Goal: Book appointment/travel/reservation

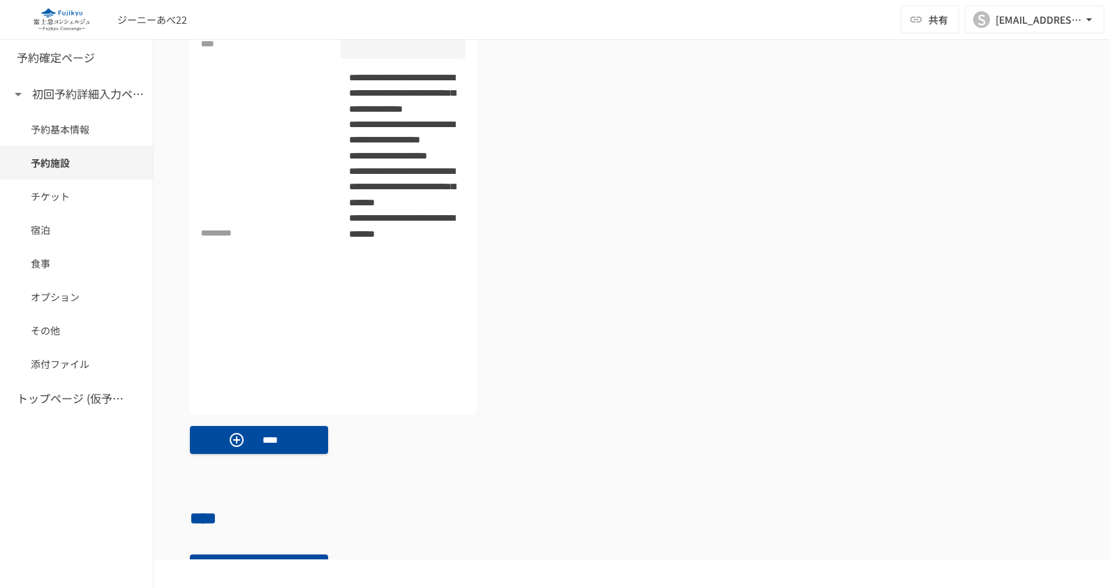
scroll to position [698, 0]
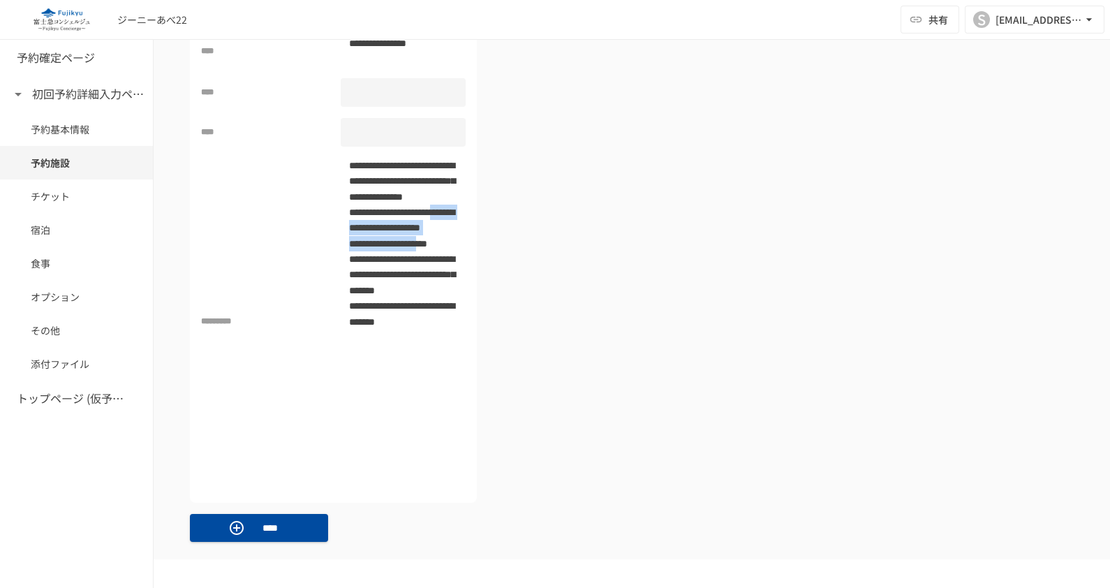
drag, startPoint x: 402, startPoint y: 255, endPoint x: 402, endPoint y: 321, distance: 66.4
click at [402, 321] on p "**********" at bounding box center [402, 322] width 123 height 328
drag, startPoint x: 402, startPoint y: 321, endPoint x: 393, endPoint y: 185, distance: 136.5
click at [393, 185] on p "**********" at bounding box center [402, 322] width 123 height 328
drag, startPoint x: 367, startPoint y: 195, endPoint x: 374, endPoint y: 314, distance: 119.6
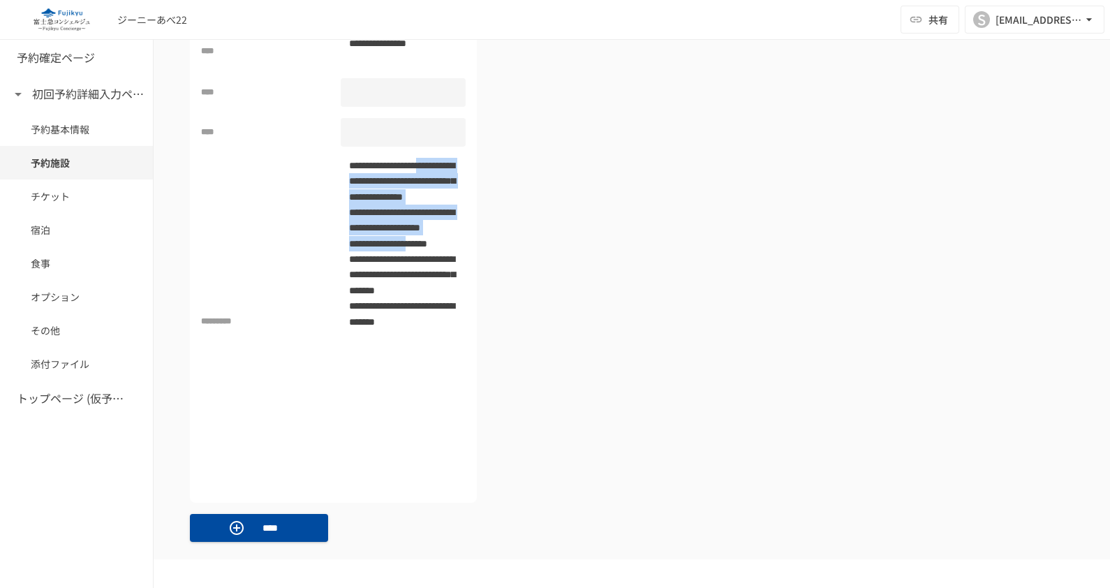
click at [374, 314] on p "**********" at bounding box center [402, 322] width 123 height 328
drag, startPoint x: 374, startPoint y: 314, endPoint x: 569, endPoint y: 197, distance: 227.5
click at [569, 197] on div "**********" at bounding box center [632, 252] width 884 height 502
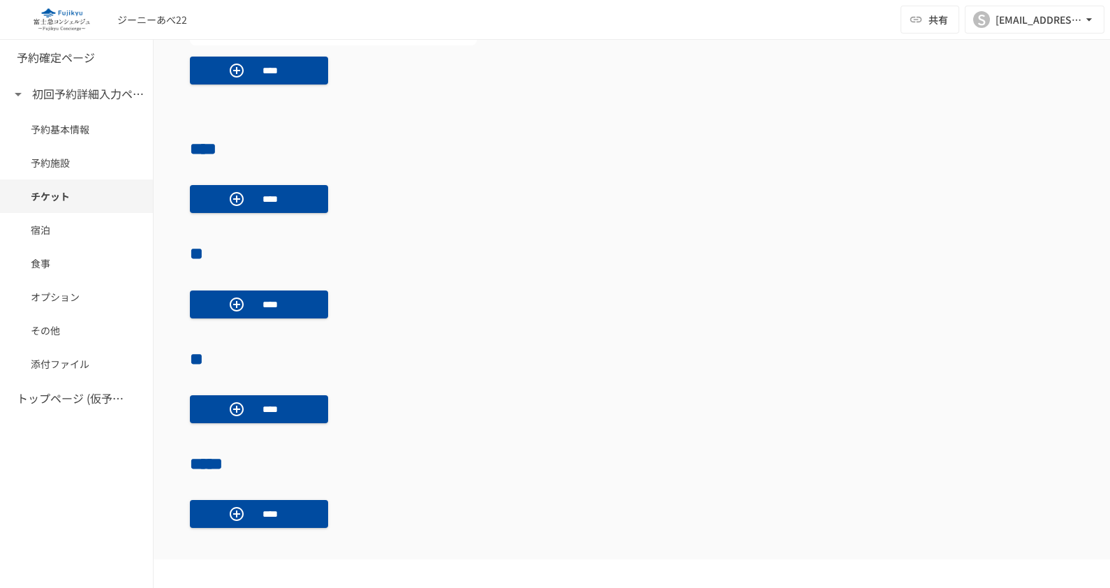
scroll to position [960, 0]
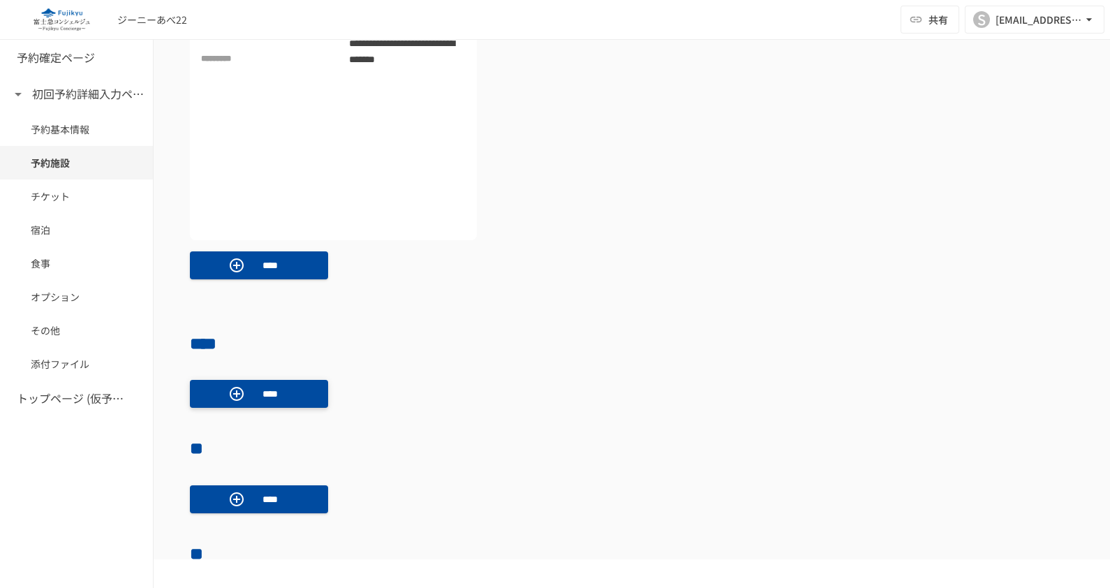
click at [299, 390] on button "****" at bounding box center [259, 394] width 138 height 28
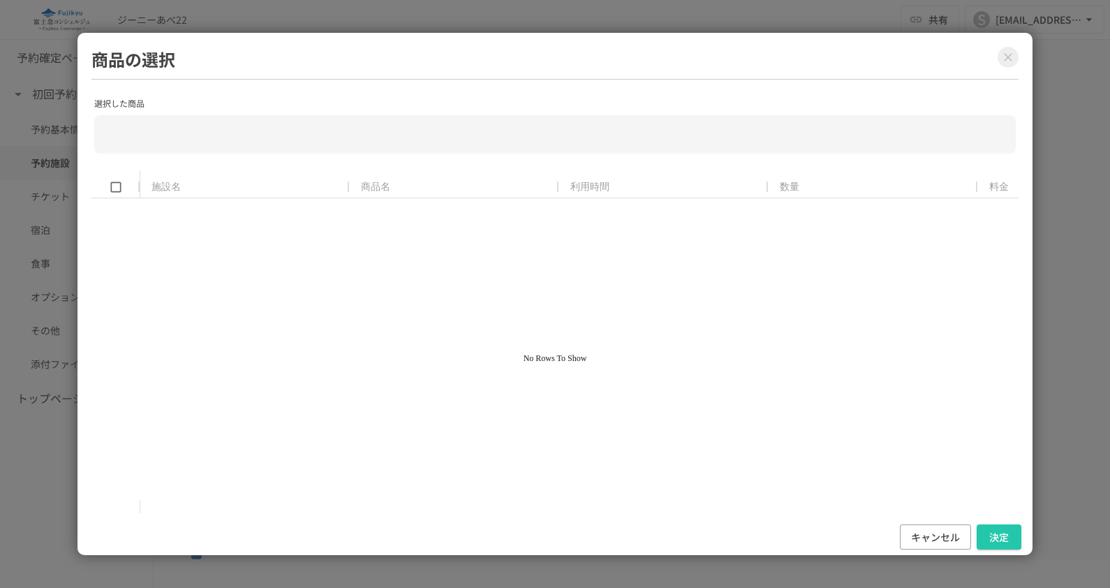
drag, startPoint x: 268, startPoint y: 165, endPoint x: 278, endPoint y: 220, distance: 56.0
click at [278, 220] on div "選択した商品 ​ 施設名 商品名 利用時間 数量 料金 小計 No Rows To Show to of Page of" at bounding box center [554, 304] width 927 height 420
click at [927, 532] on button "キャンセル" at bounding box center [935, 538] width 71 height 26
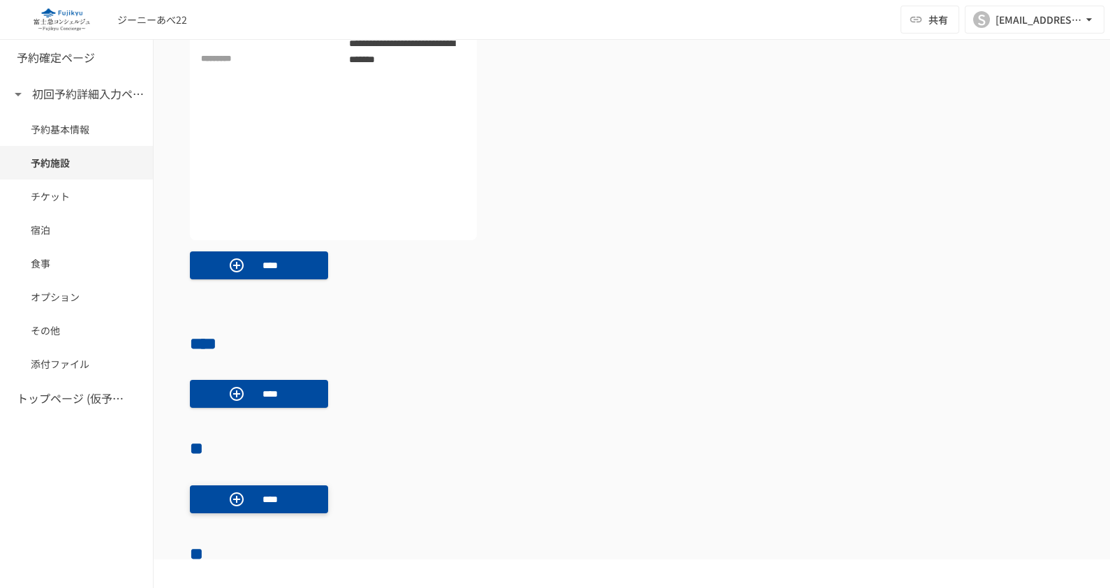
click at [257, 492] on p "****" at bounding box center [270, 499] width 39 height 15
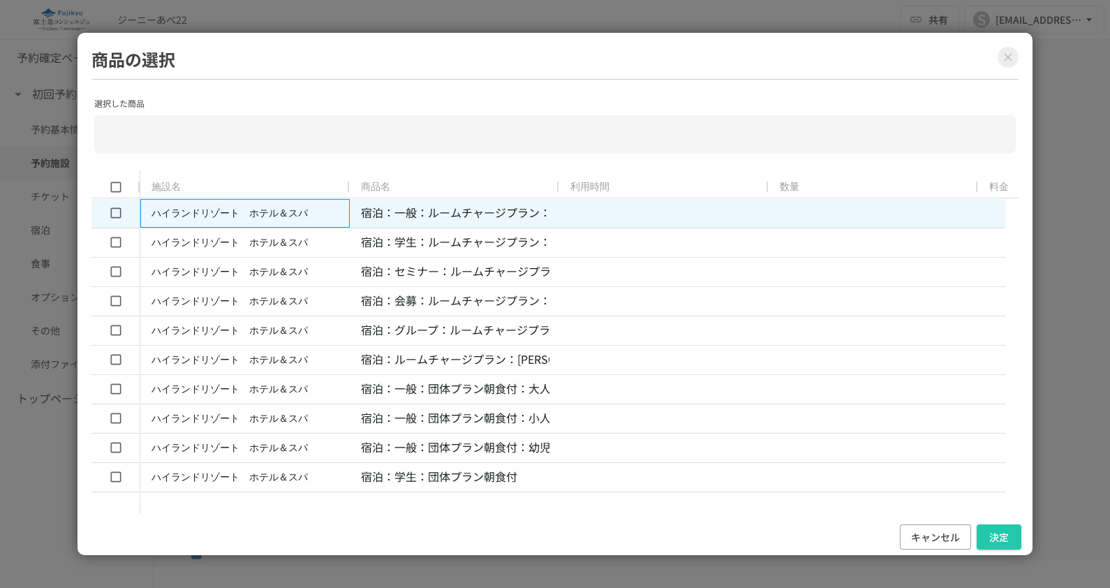
click at [244, 211] on div "ハイランドリゾート　ホテル＆スパ" at bounding box center [230, 213] width 156 height 27
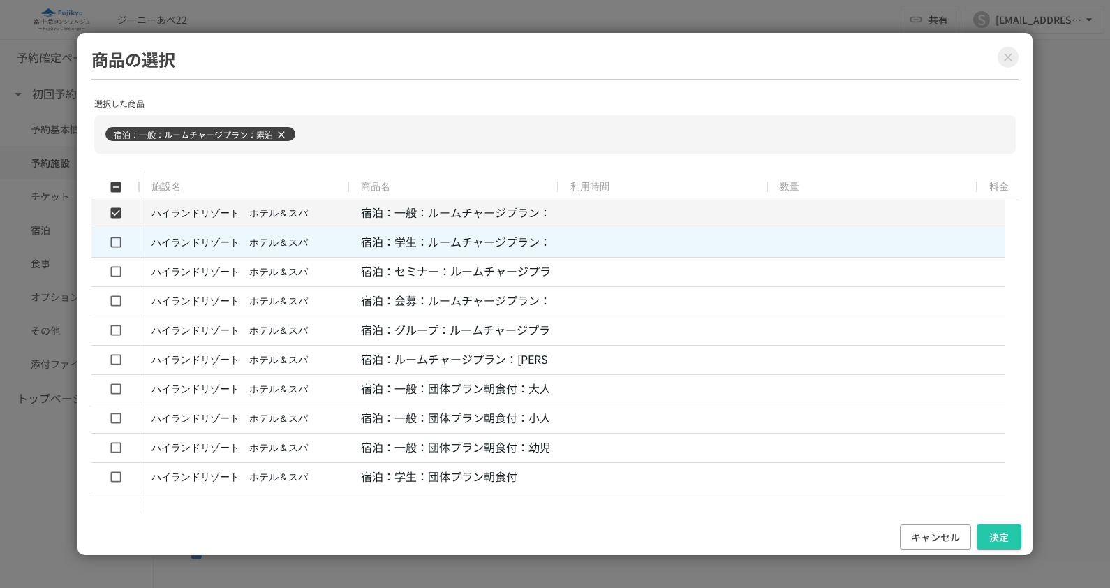
type input "**********"
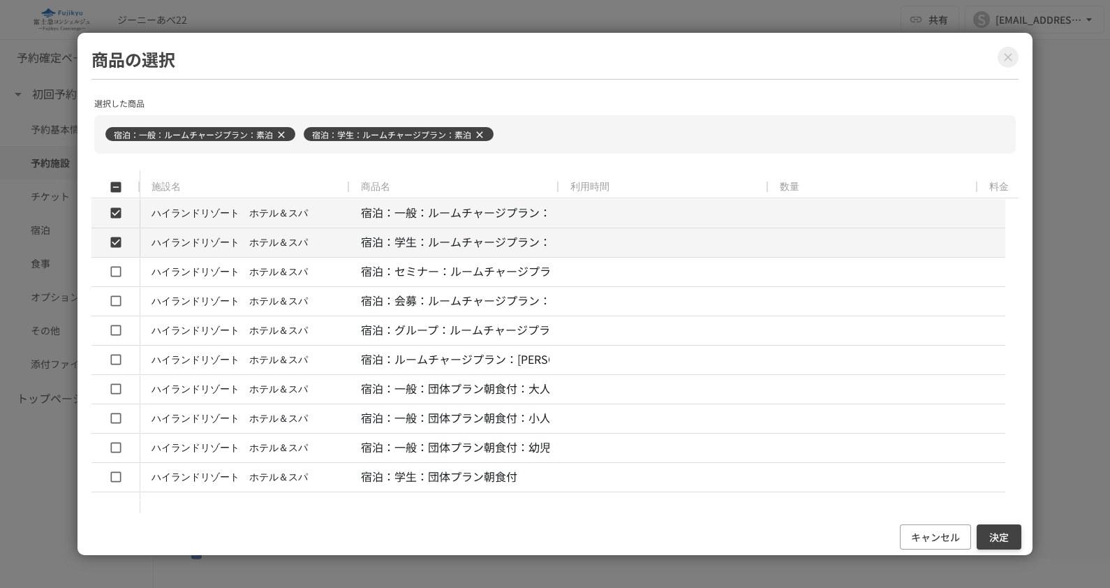
click at [990, 535] on button "決定" at bounding box center [999, 538] width 45 height 26
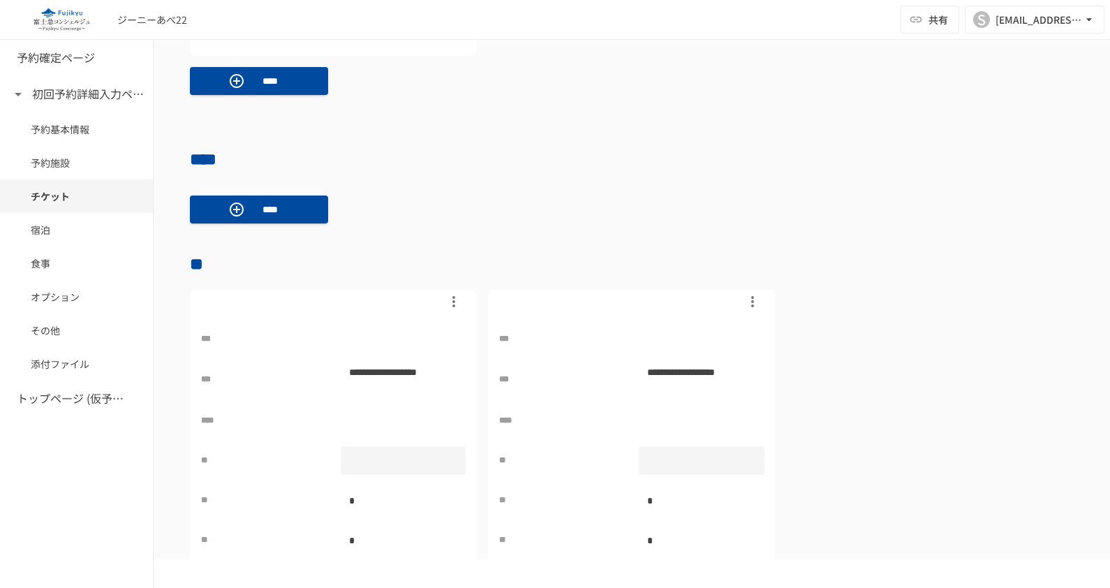
scroll to position [1309, 0]
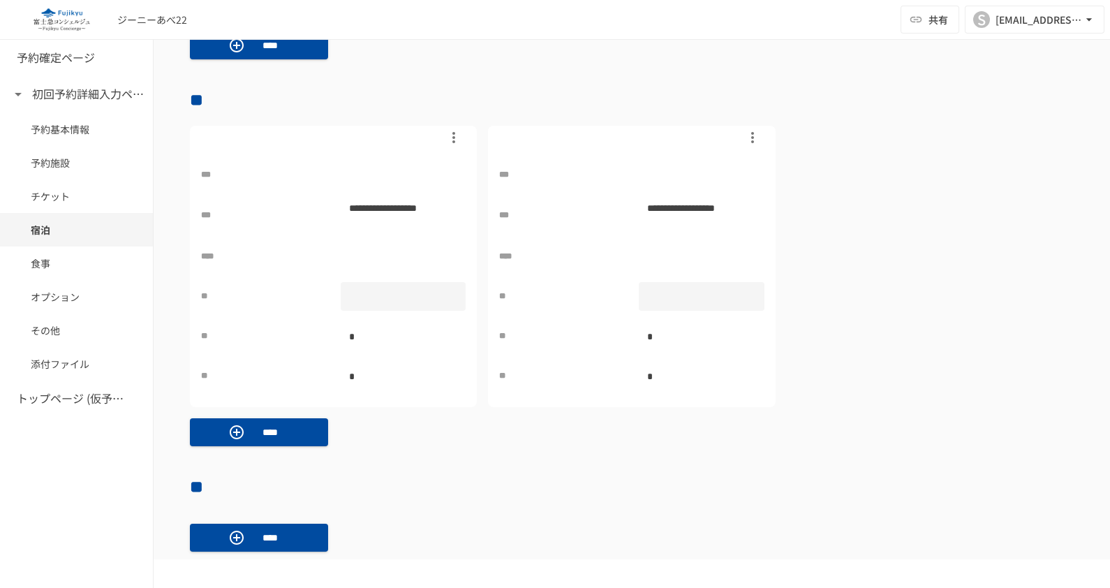
click at [385, 285] on div at bounding box center [404, 296] width 126 height 29
click at [446, 287] on input "*" at bounding box center [404, 296] width 126 height 25
type input "*"
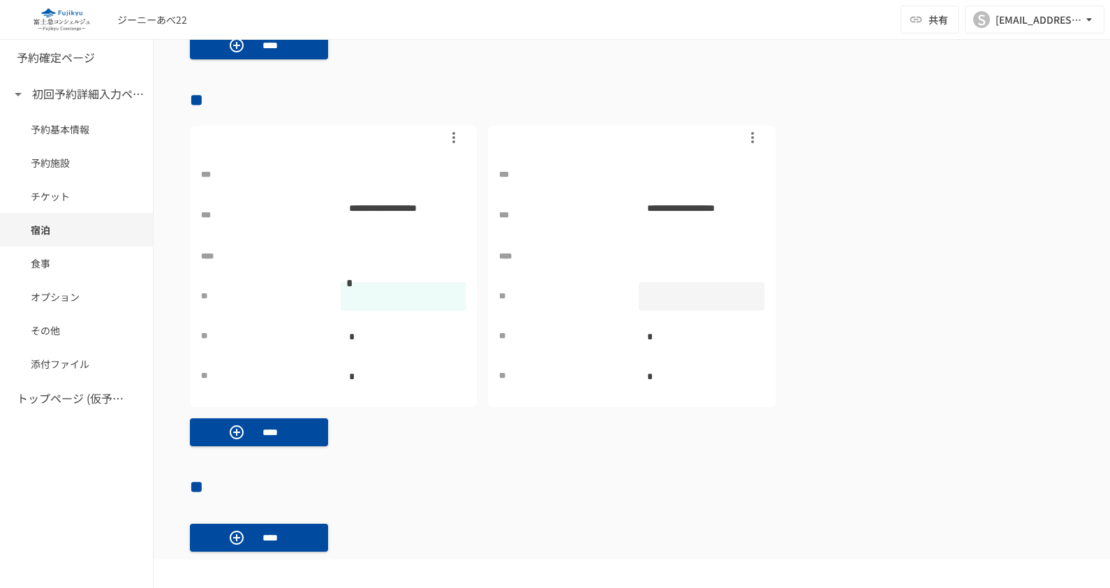
click at [446, 287] on input "*" at bounding box center [404, 296] width 126 height 25
click at [689, 289] on div at bounding box center [702, 296] width 126 height 29
click at [742, 290] on input "*" at bounding box center [702, 296] width 126 height 25
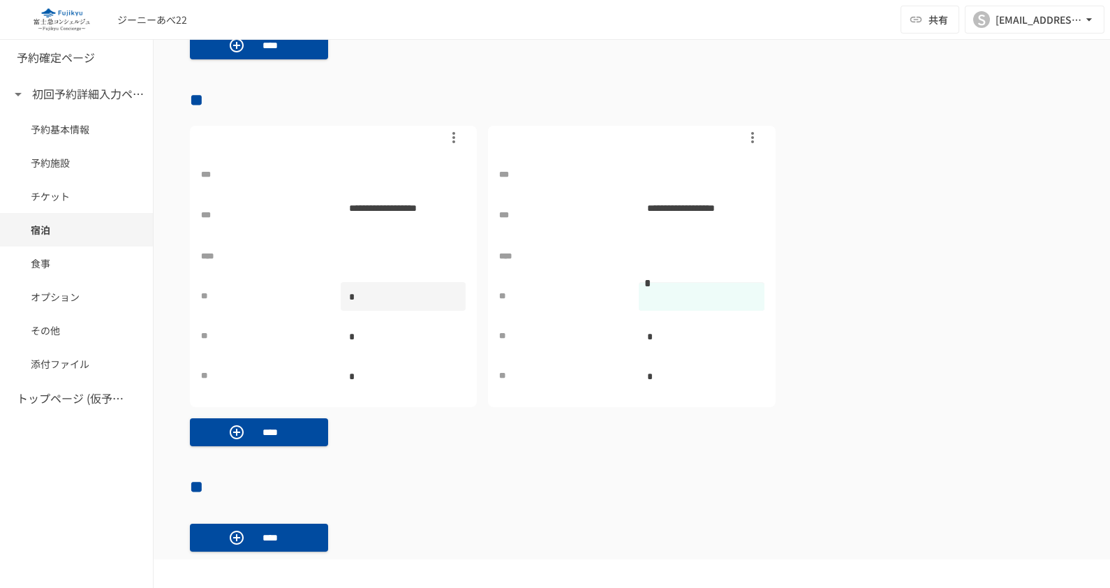
type input "*"
click at [742, 290] on input "*" at bounding box center [702, 296] width 126 height 25
click at [875, 302] on div "**********" at bounding box center [632, 267] width 884 height 282
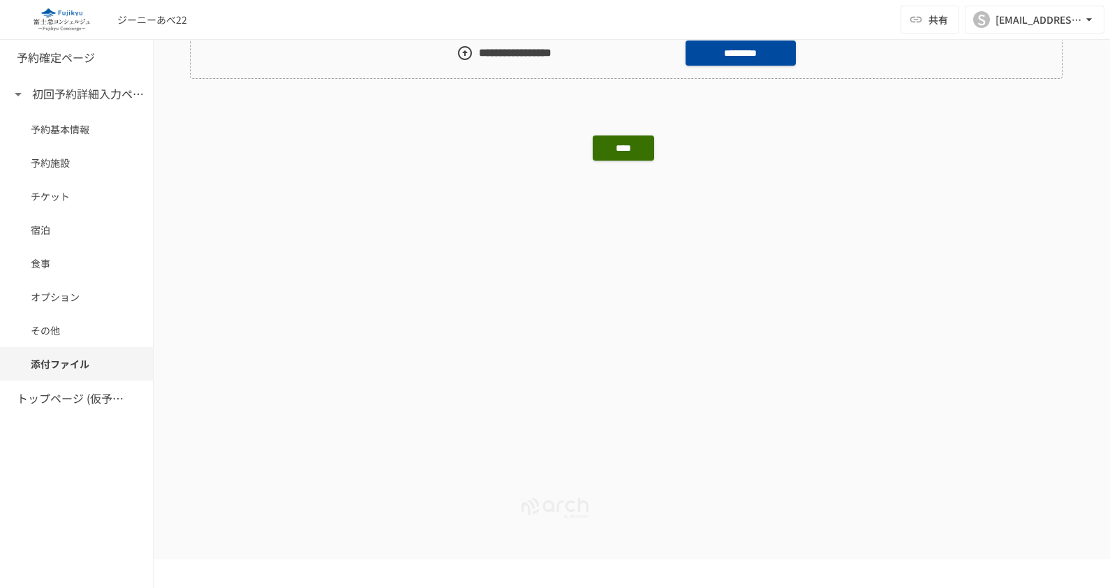
scroll to position [2163, 0]
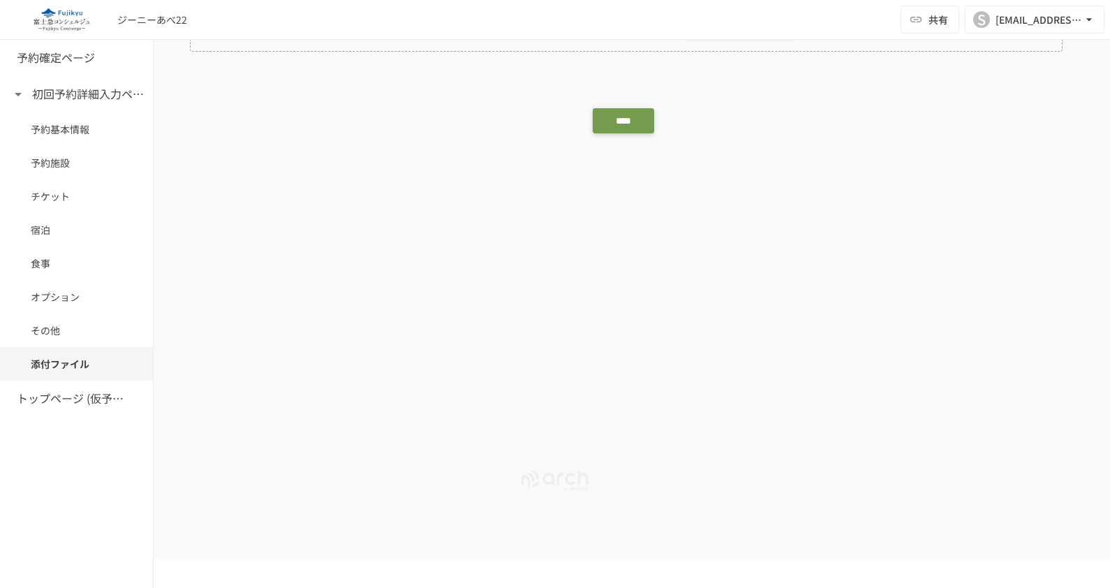
click at [618, 110] on button "****" at bounding box center [623, 120] width 61 height 25
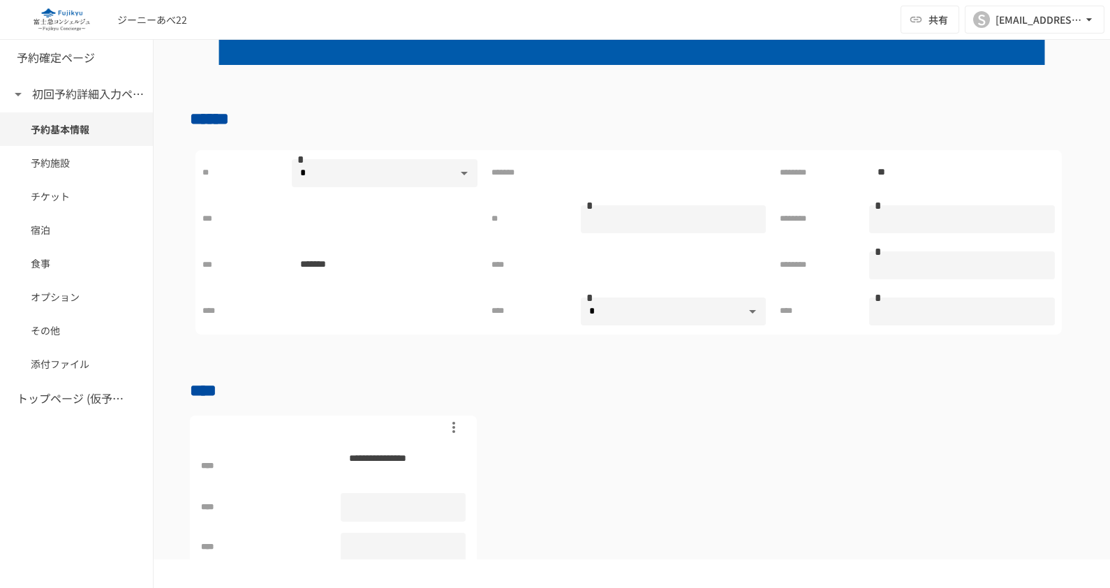
scroll to position [262, 0]
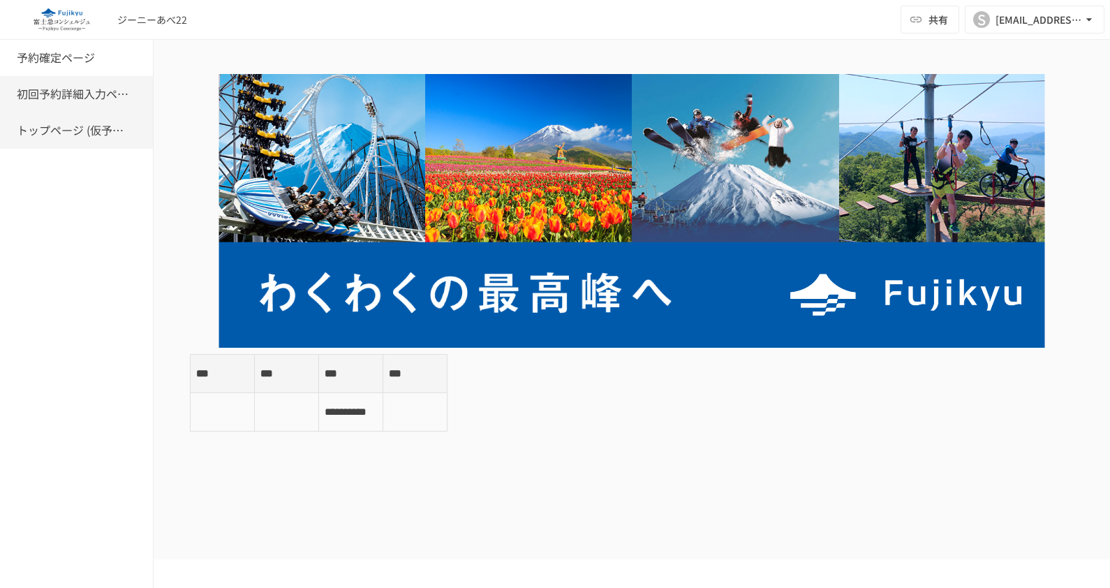
click at [68, 84] on div "初回予約詳細入力ページ" at bounding box center [76, 94] width 153 height 36
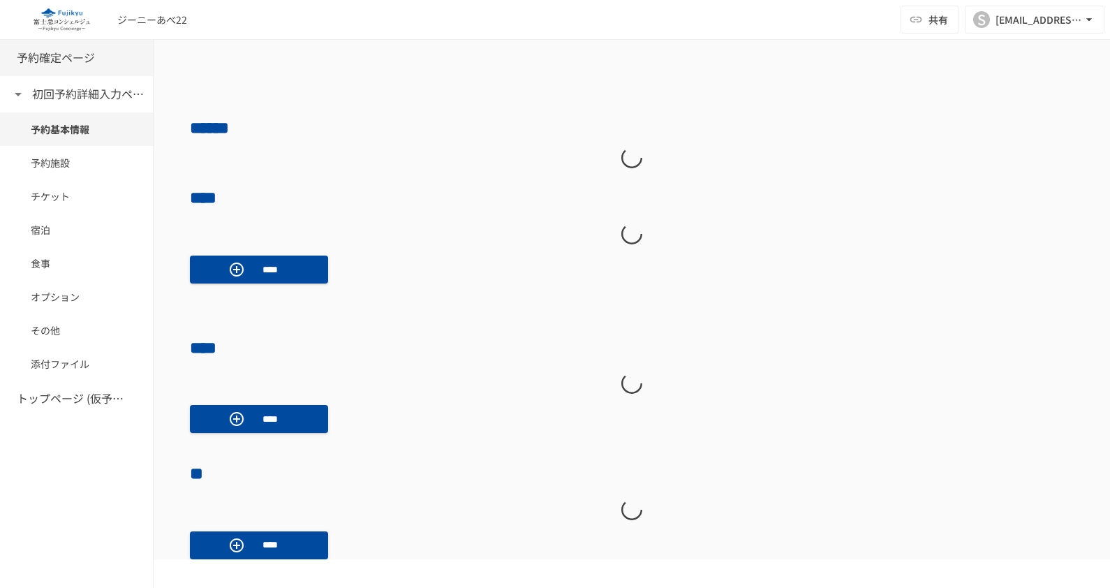
click at [78, 61] on h6 "予約確定ページ" at bounding box center [56, 58] width 78 height 18
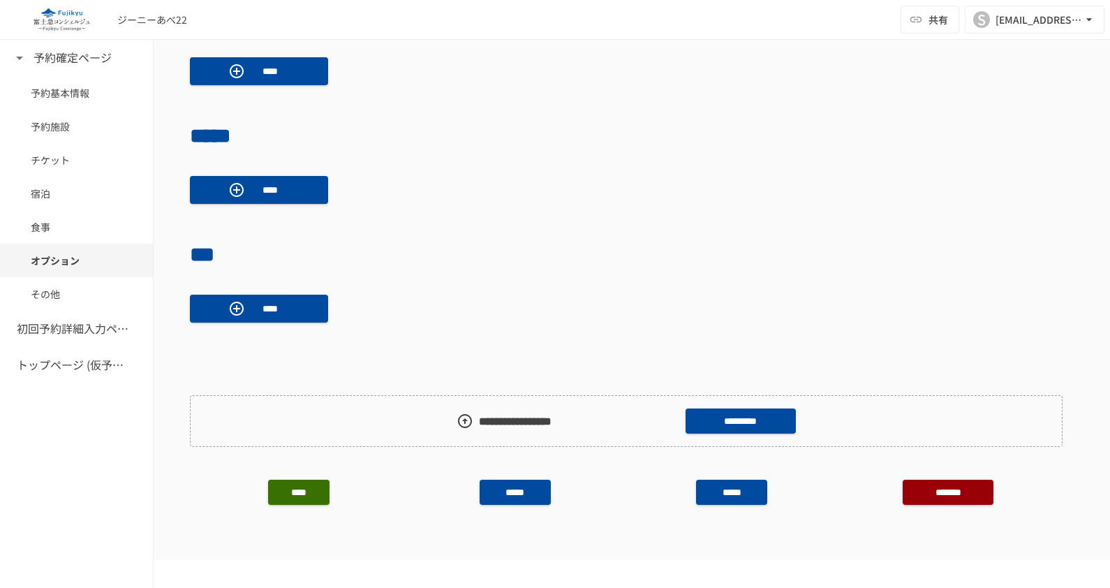
scroll to position [1222, 0]
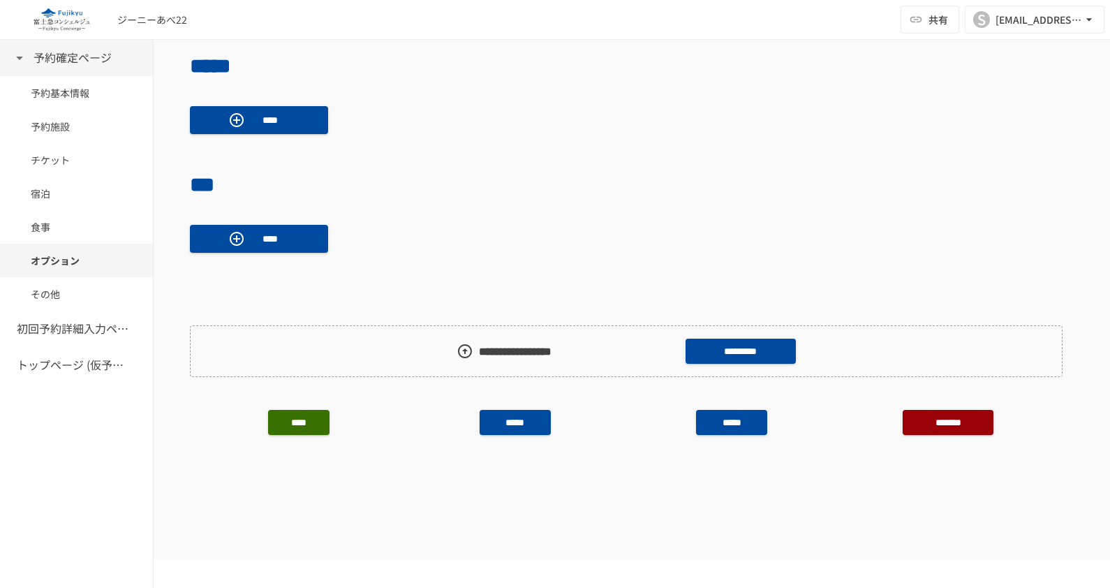
click at [24, 58] on icon at bounding box center [19, 58] width 17 height 17
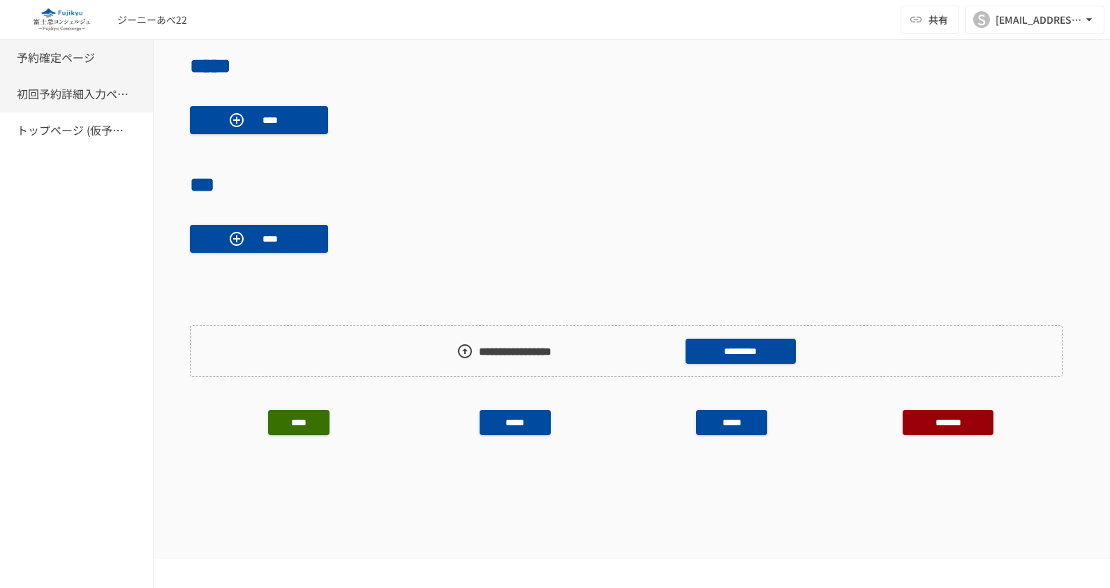
click at [38, 98] on h6 "初回予約詳細入力ページ" at bounding box center [73, 94] width 112 height 18
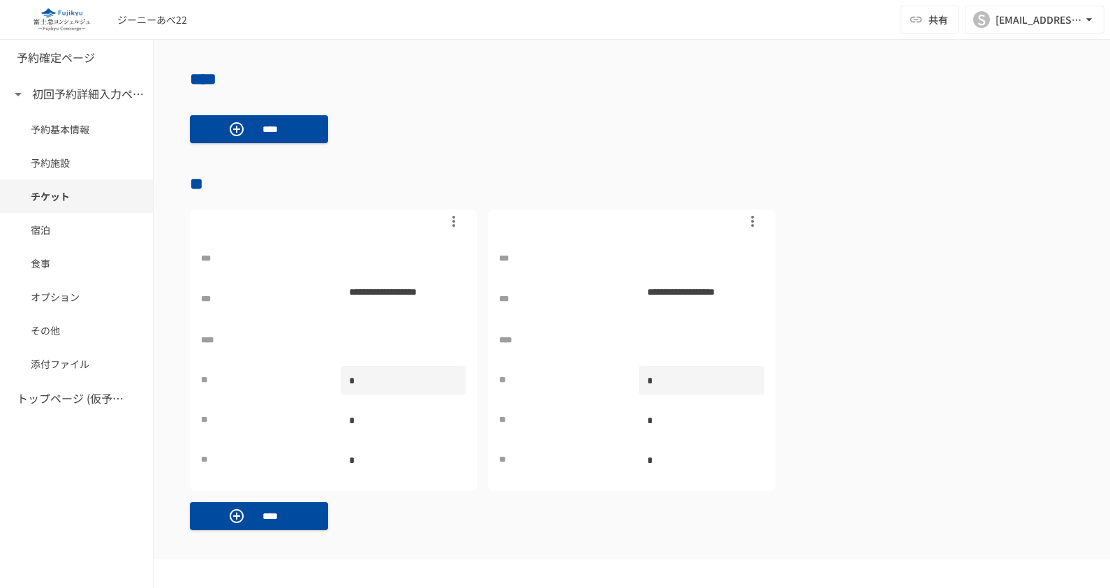
scroll to position [1252, 0]
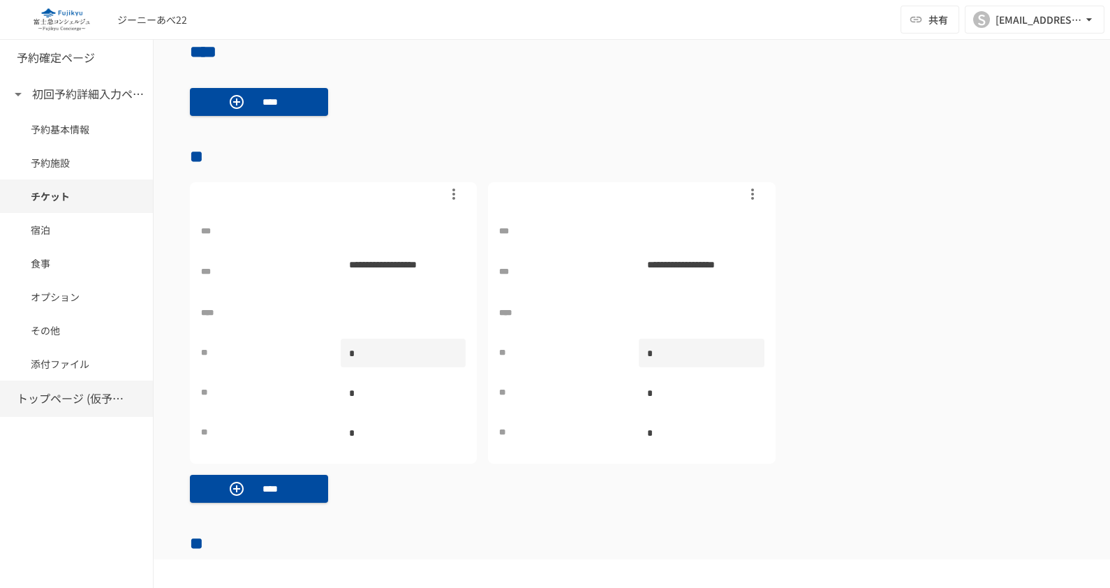
click at [81, 400] on h6 "トップページ (仮予約一覧)" at bounding box center [73, 399] width 112 height 18
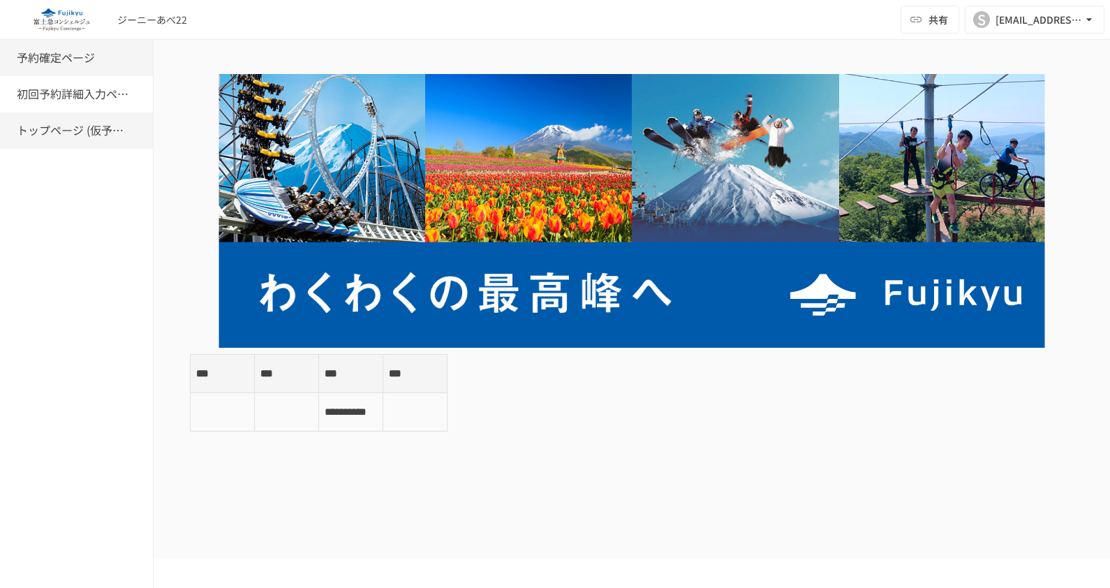
click at [87, 59] on h6 "予約確定ページ" at bounding box center [56, 58] width 78 height 18
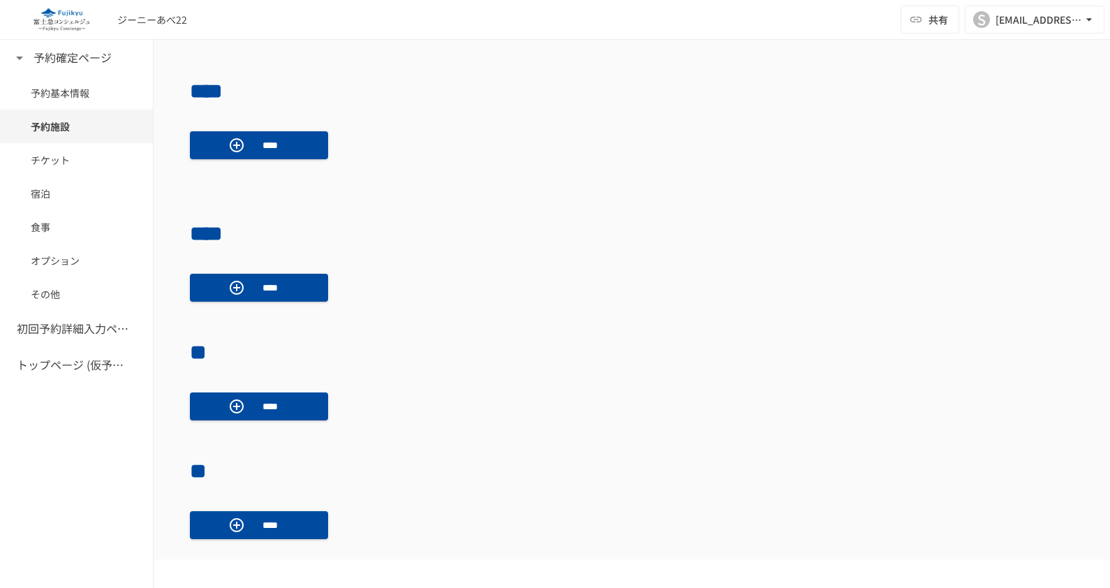
scroll to position [1048, 0]
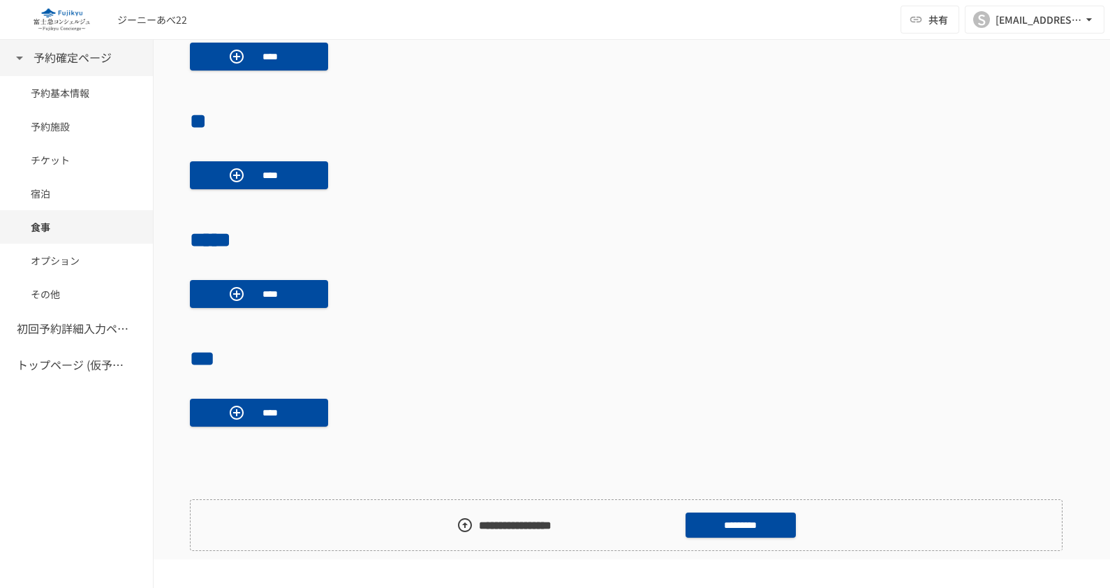
click at [17, 57] on icon at bounding box center [19, 58] width 7 height 3
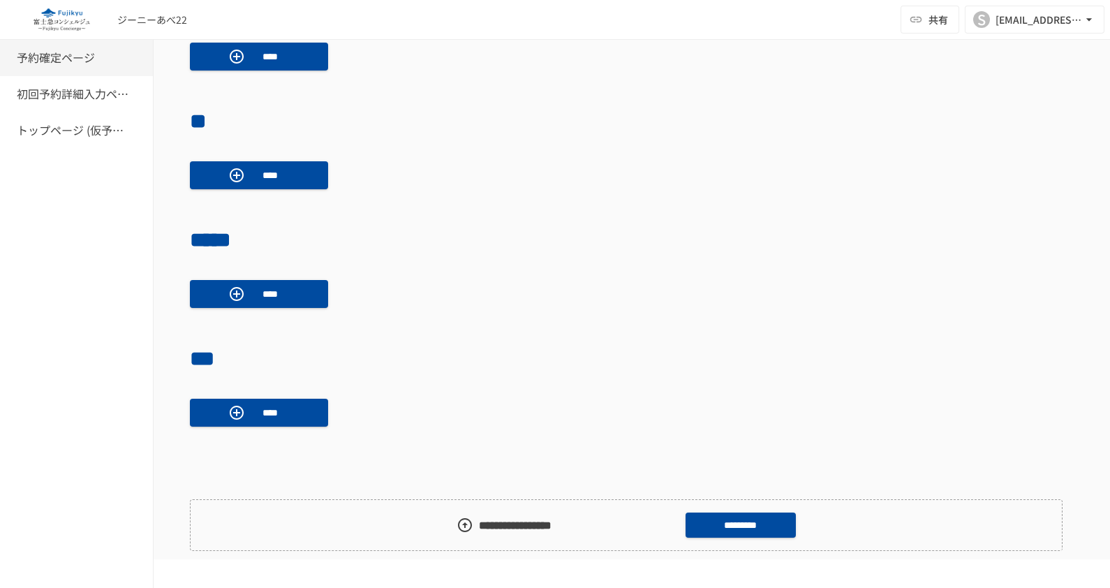
click at [68, 61] on h6 "予約確定ページ" at bounding box center [56, 58] width 78 height 18
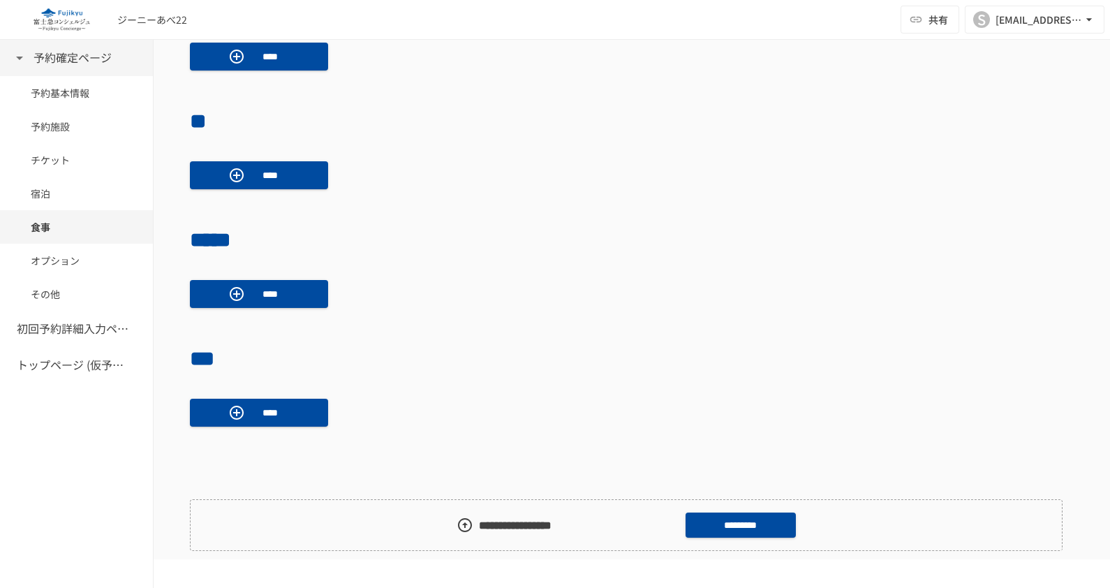
click at [80, 68] on div "予約確定ページ" at bounding box center [76, 58] width 153 height 36
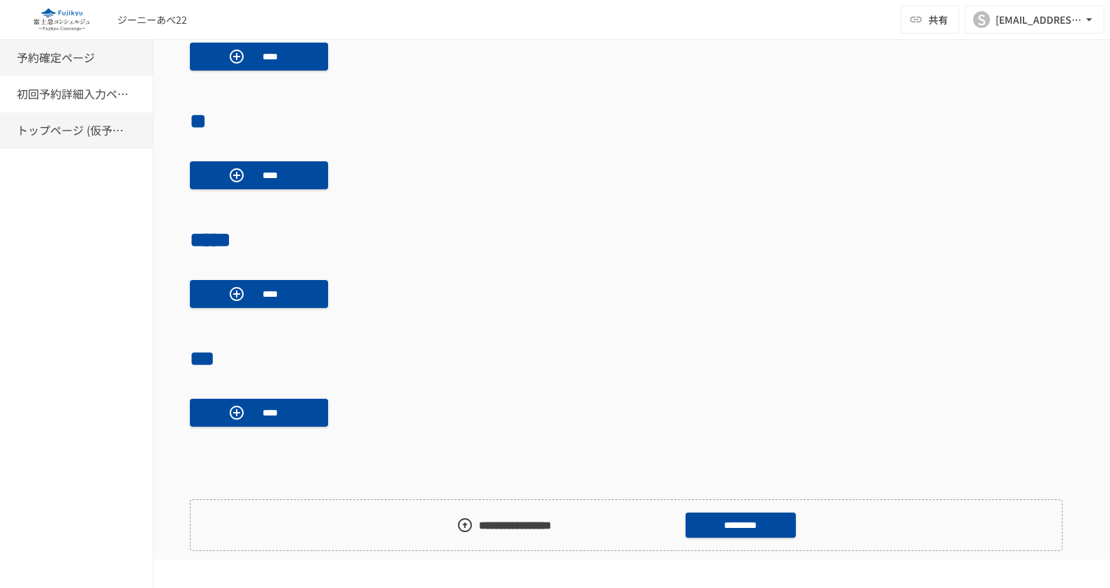
click at [73, 136] on h6 "トップページ (仮予約一覧)" at bounding box center [73, 131] width 112 height 18
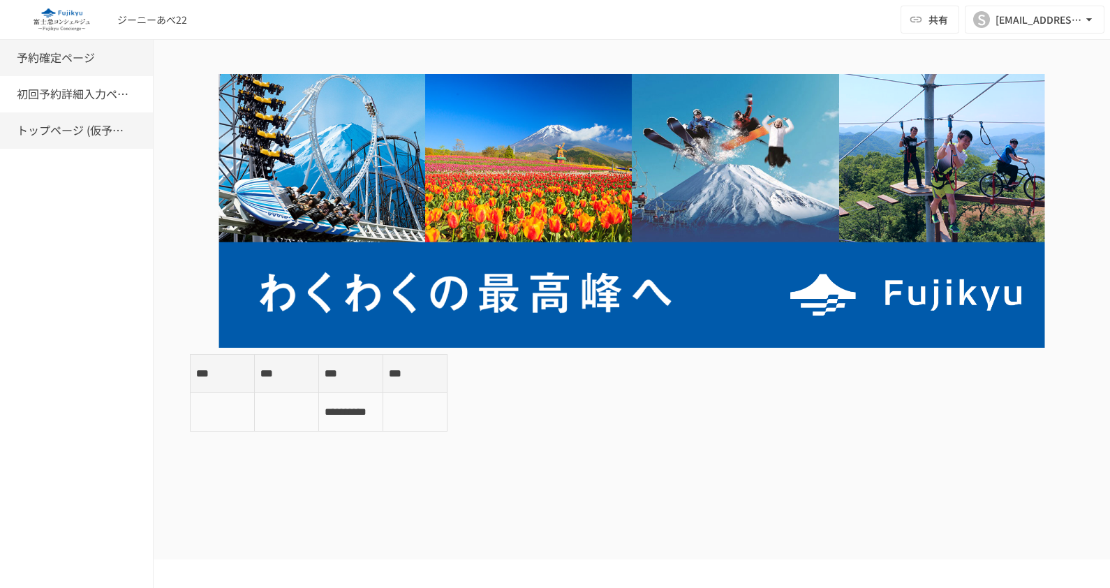
click at [80, 56] on h6 "予約確定ページ" at bounding box center [56, 58] width 78 height 18
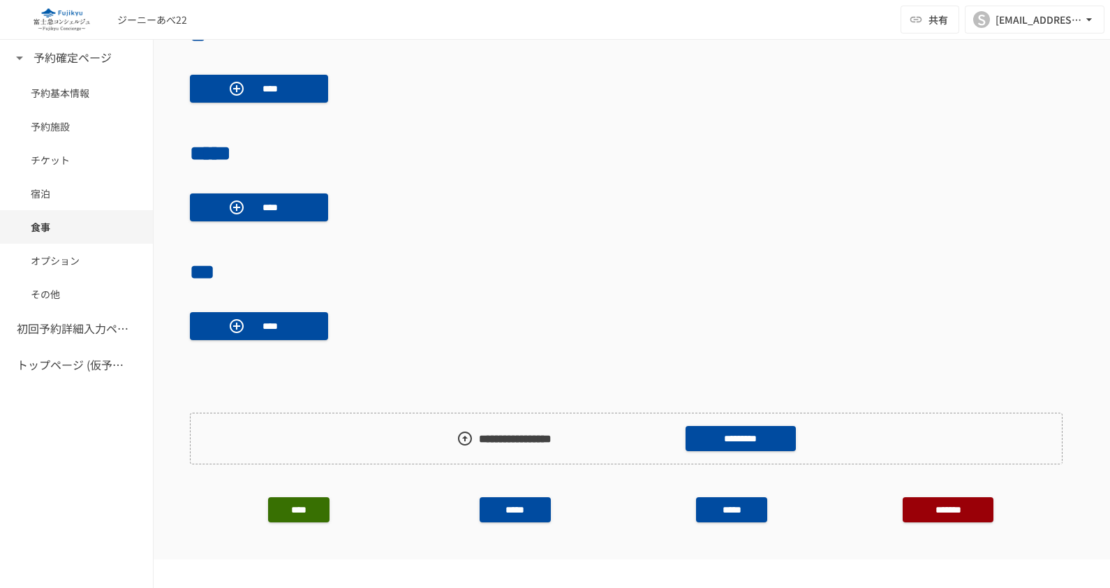
scroll to position [960, 0]
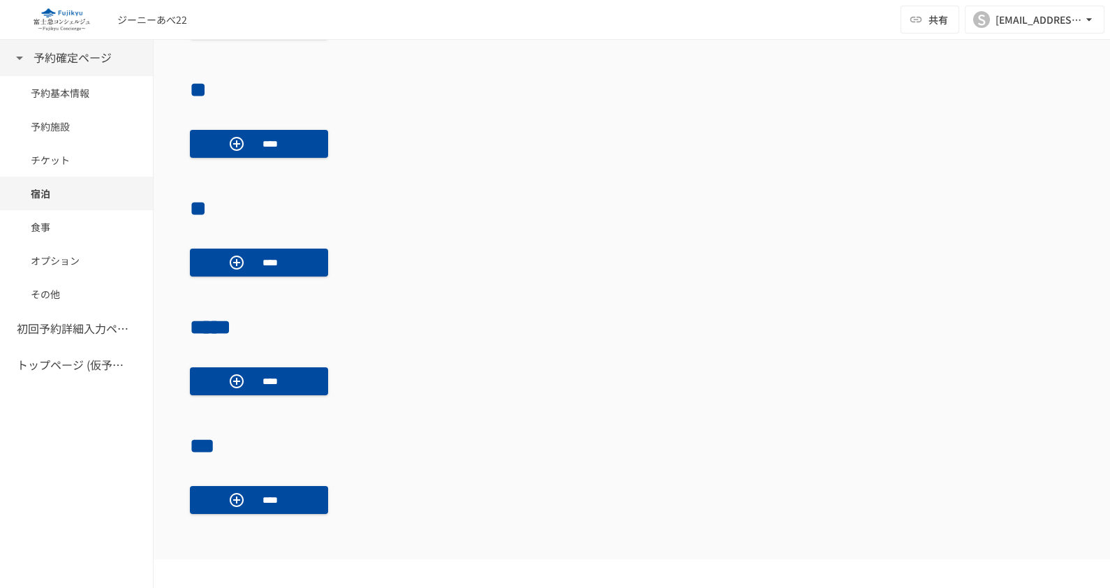
click at [16, 57] on icon at bounding box center [19, 58] width 17 height 17
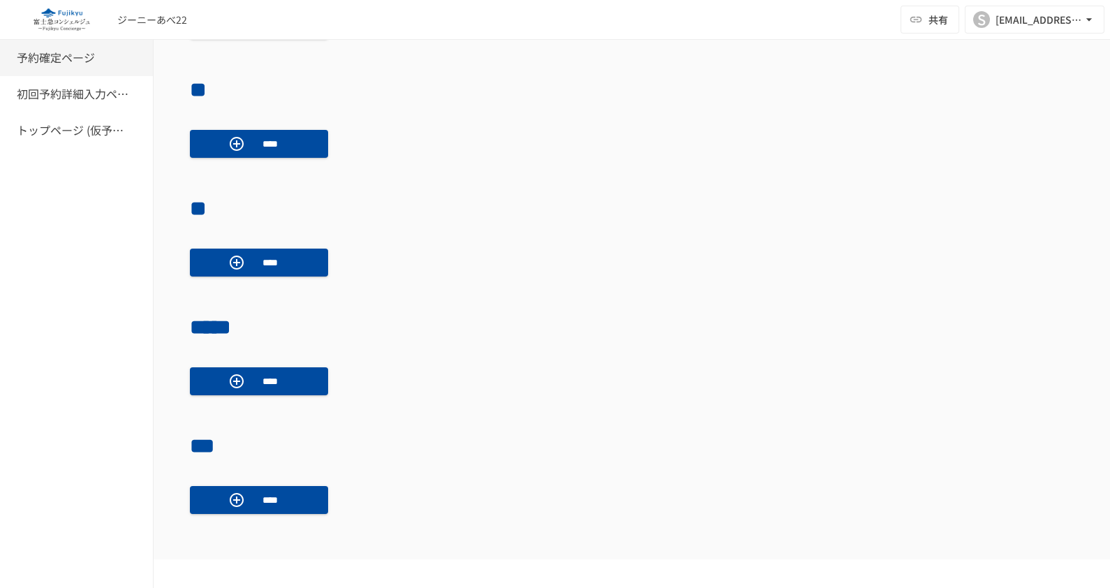
click at [53, 56] on h6 "予約確定ページ" at bounding box center [56, 58] width 78 height 18
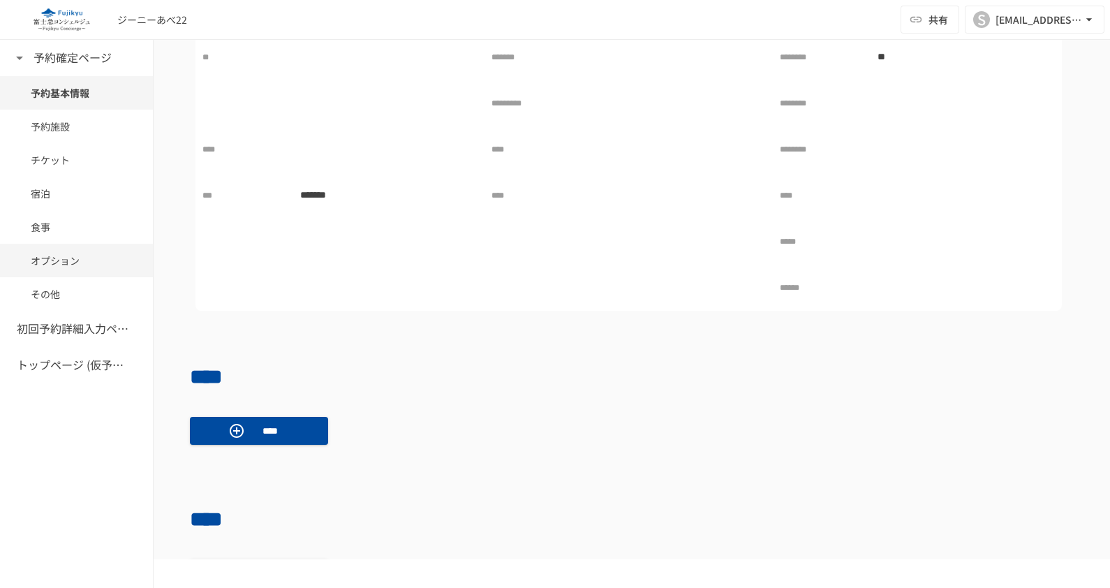
scroll to position [437, 0]
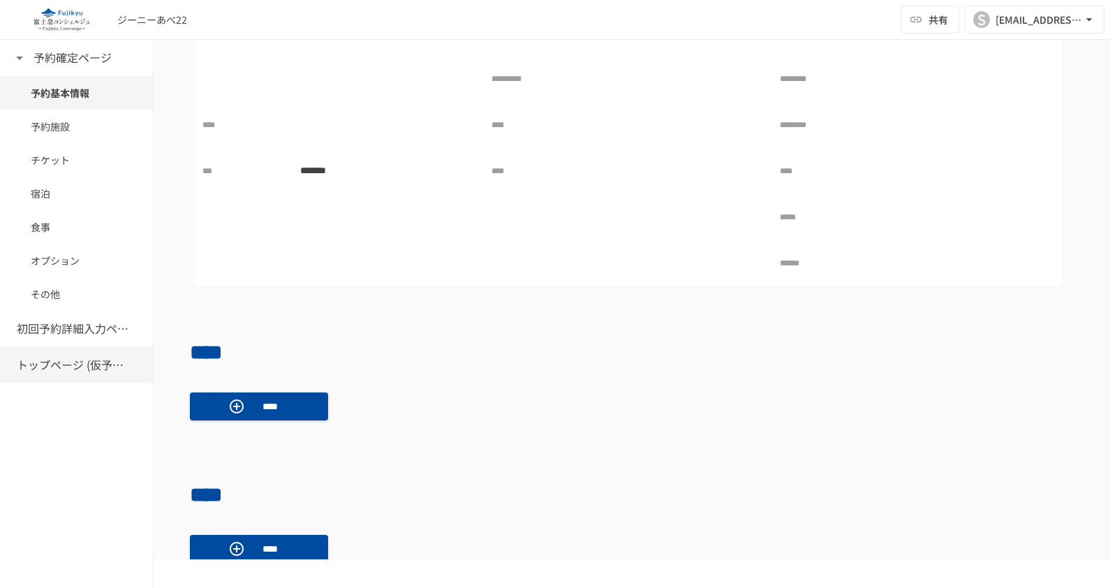
click at [63, 367] on h6 "トップページ (仮予約一覧)" at bounding box center [73, 365] width 112 height 18
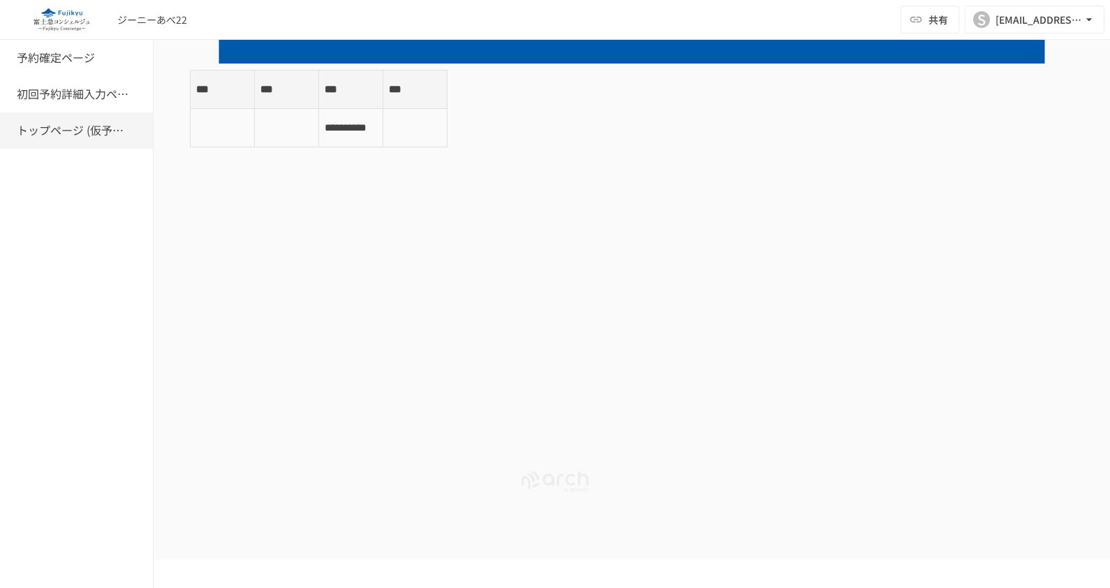
scroll to position [286, 0]
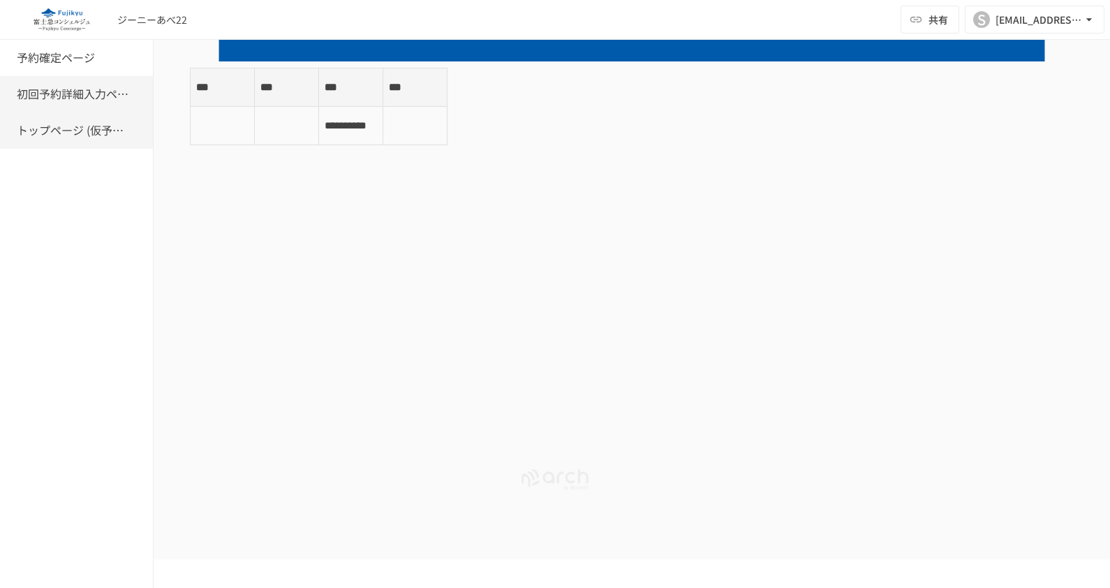
click at [54, 97] on h6 "初回予約詳細入力ページ" at bounding box center [73, 94] width 112 height 18
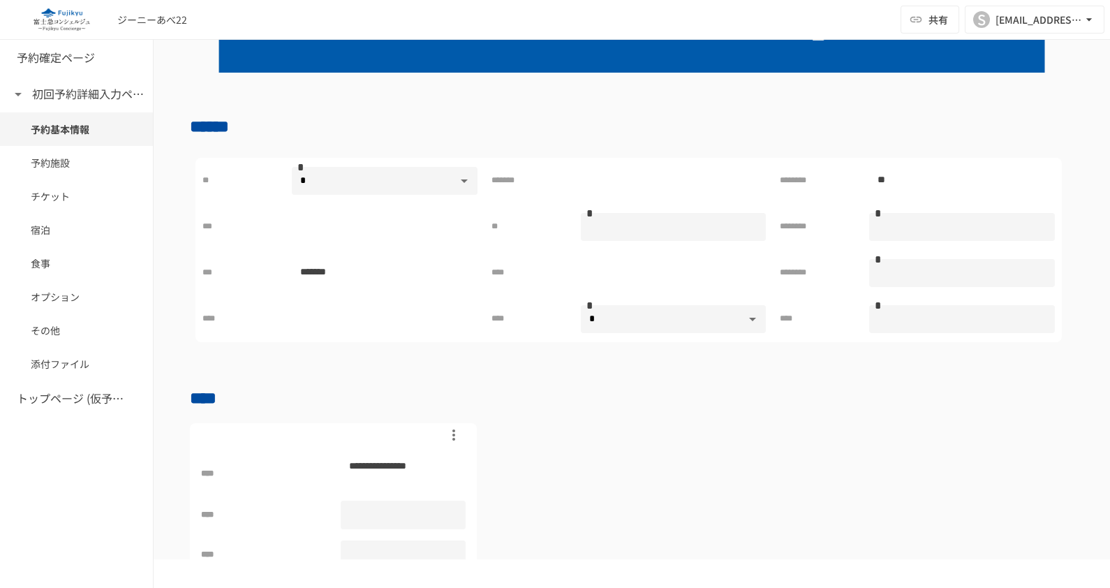
scroll to position [349, 0]
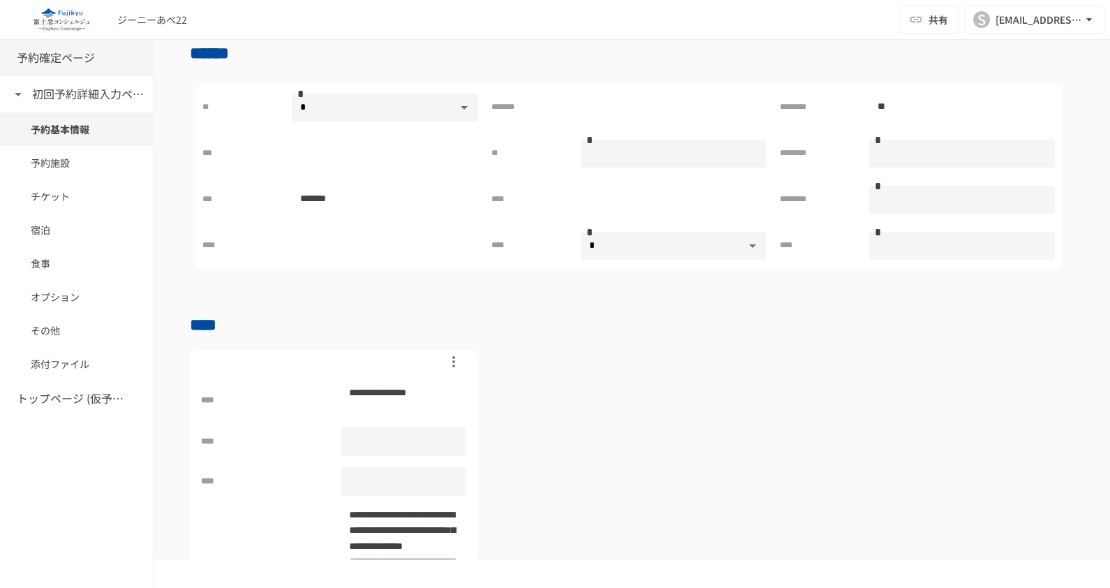
click at [69, 57] on h6 "予約確定ページ" at bounding box center [56, 58] width 78 height 18
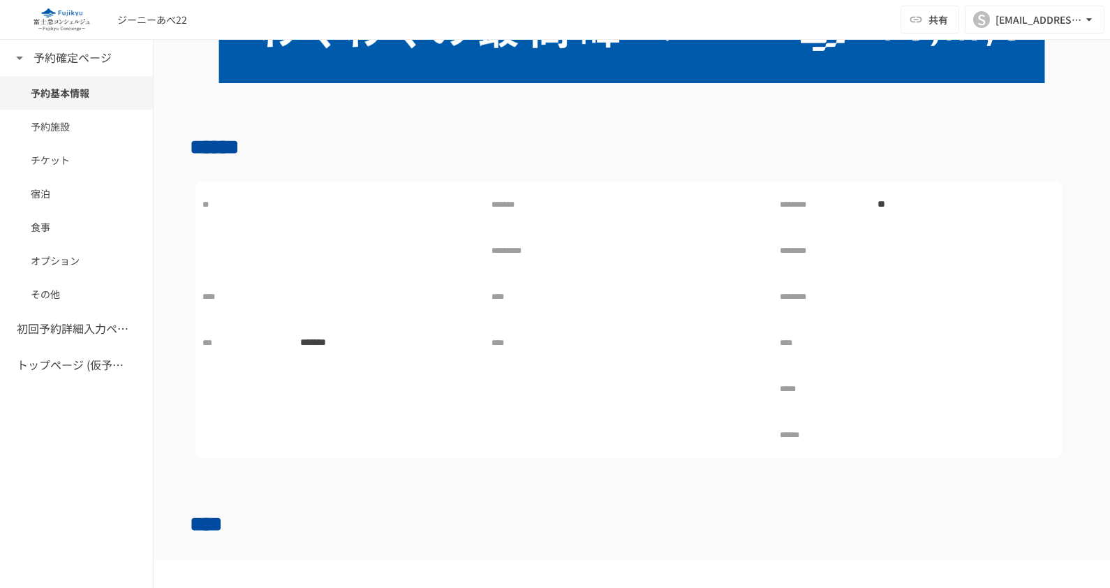
scroll to position [248, 0]
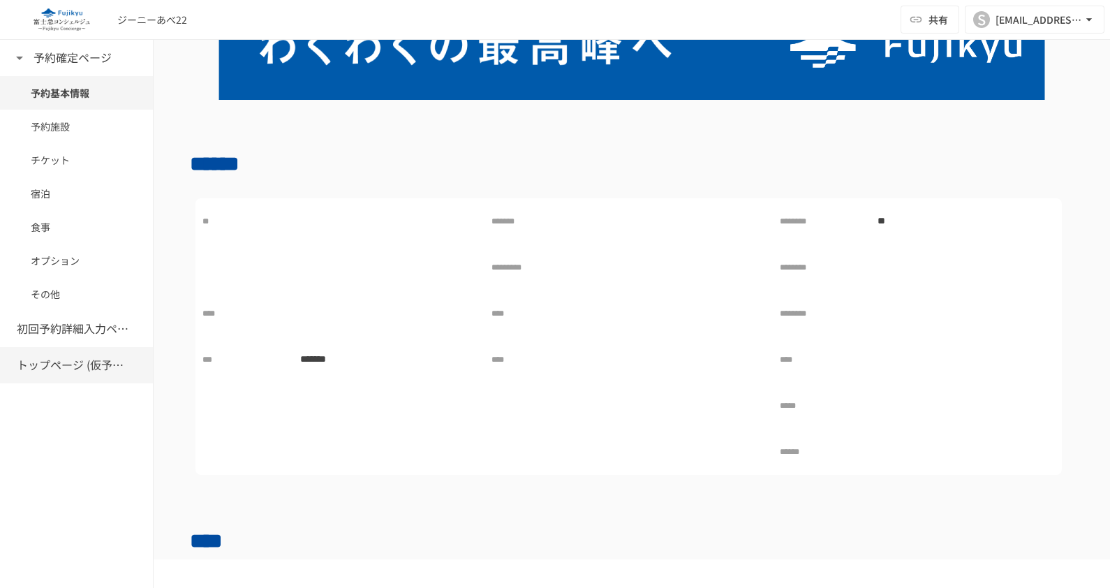
click at [64, 361] on h6 "トップページ (仮予約一覧)" at bounding box center [73, 365] width 112 height 18
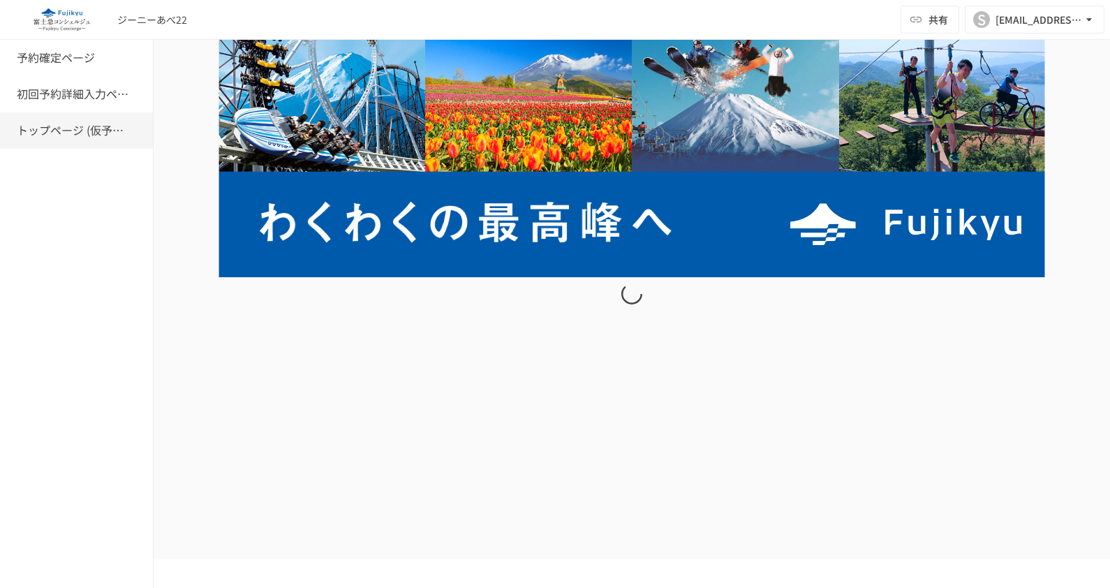
scroll to position [87, 0]
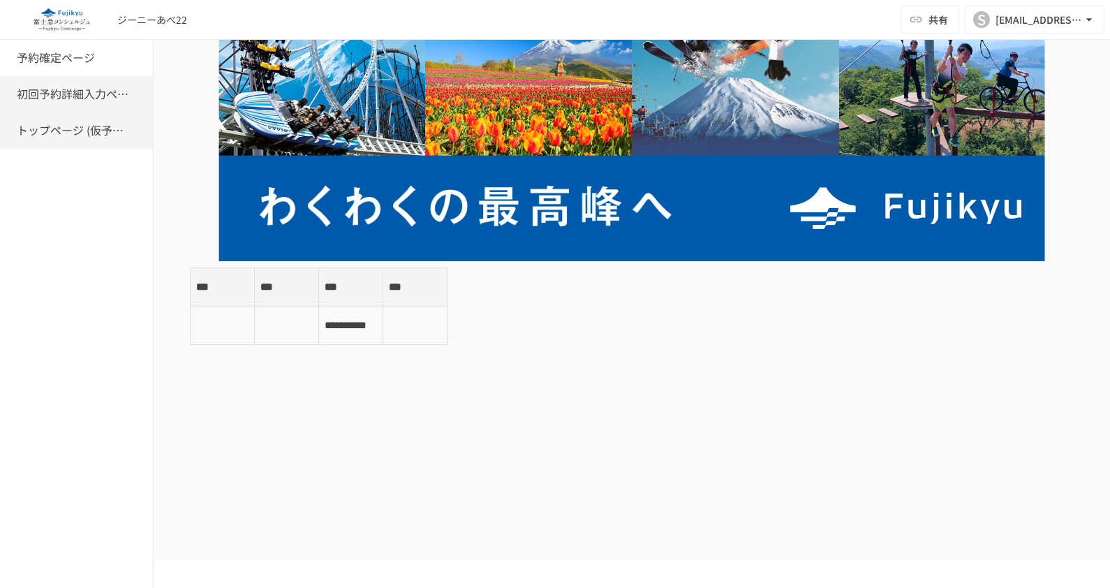
click at [75, 93] on h6 "初回予約詳細入力ページ" at bounding box center [73, 94] width 112 height 18
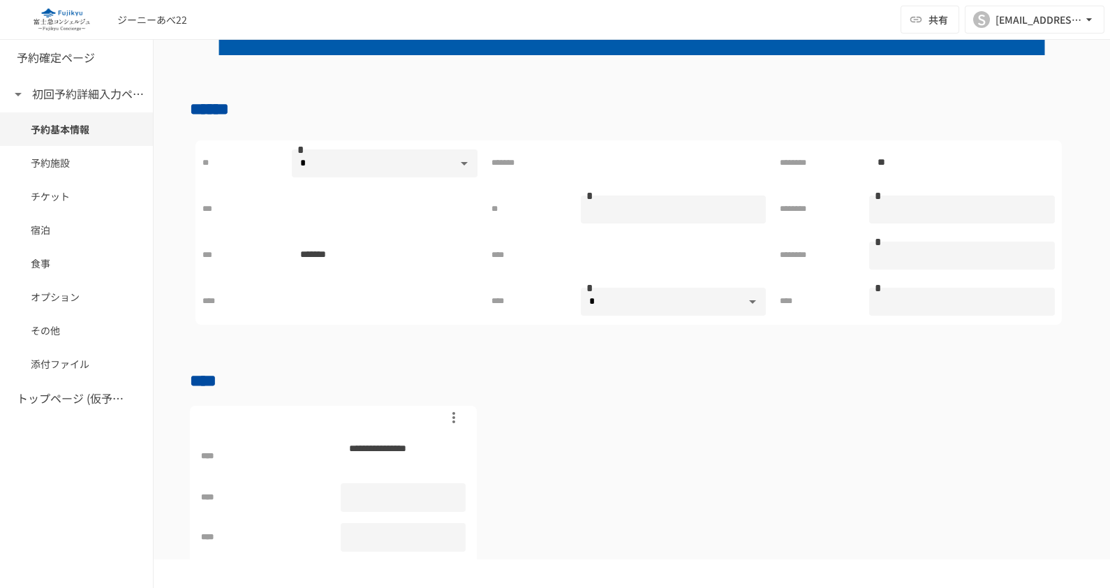
scroll to position [182, 0]
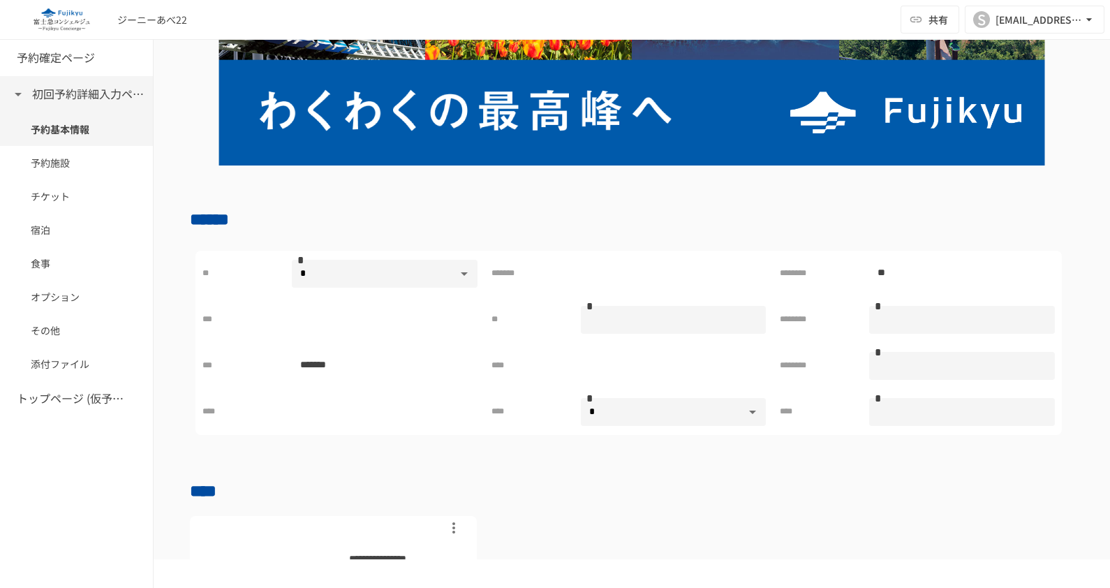
click at [21, 95] on icon at bounding box center [18, 94] width 17 height 17
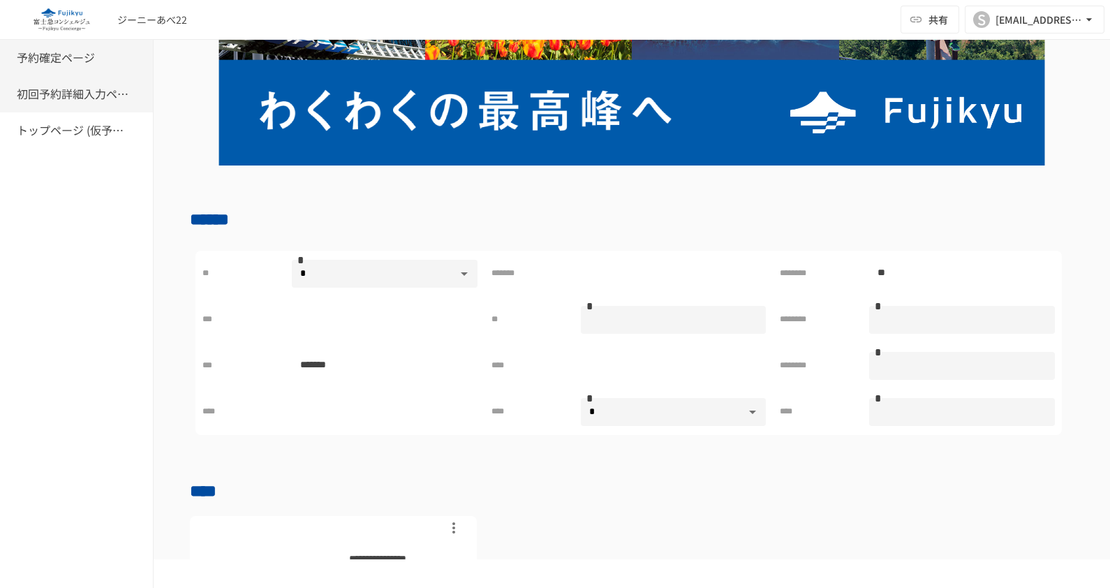
click at [47, 54] on h6 "予約確定ページ" at bounding box center [56, 58] width 78 height 18
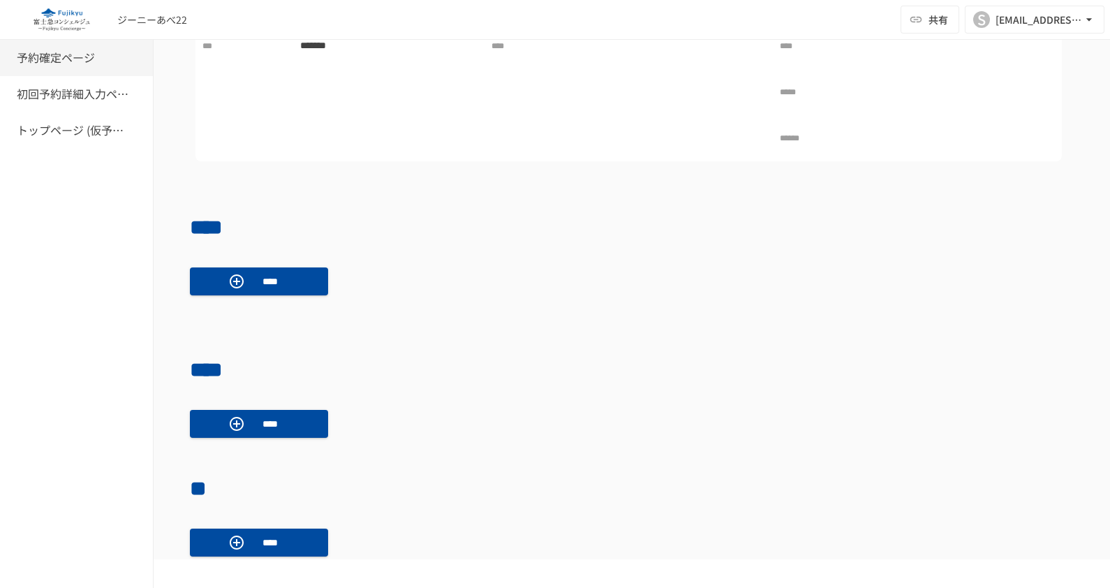
scroll to position [832, 0]
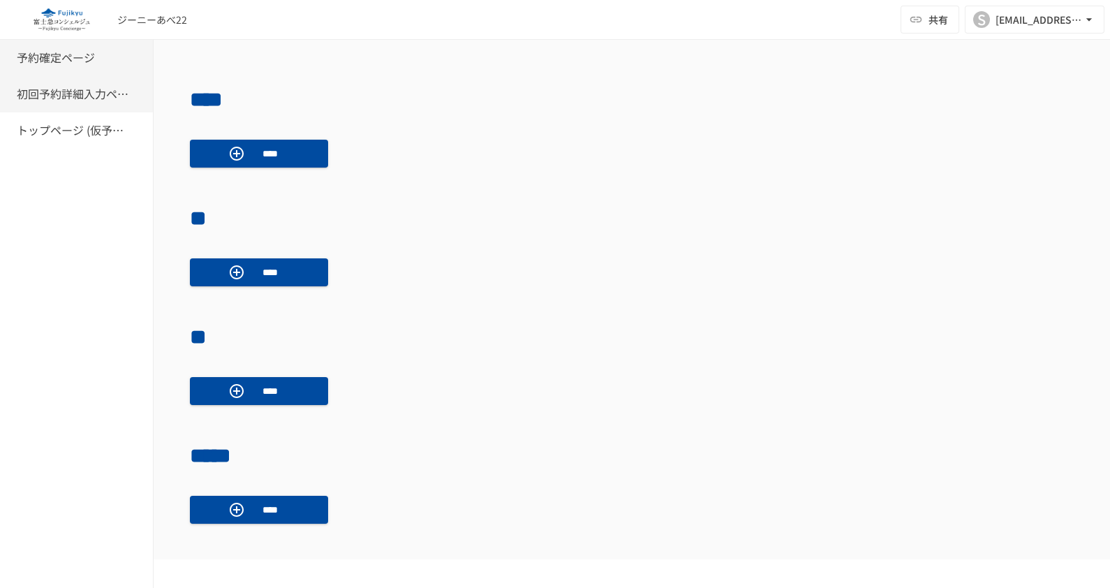
drag, startPoint x: 54, startPoint y: 98, endPoint x: 57, endPoint y: 108, distance: 10.7
click at [55, 97] on h6 "初回予約詳細入力ページ" at bounding box center [73, 94] width 112 height 18
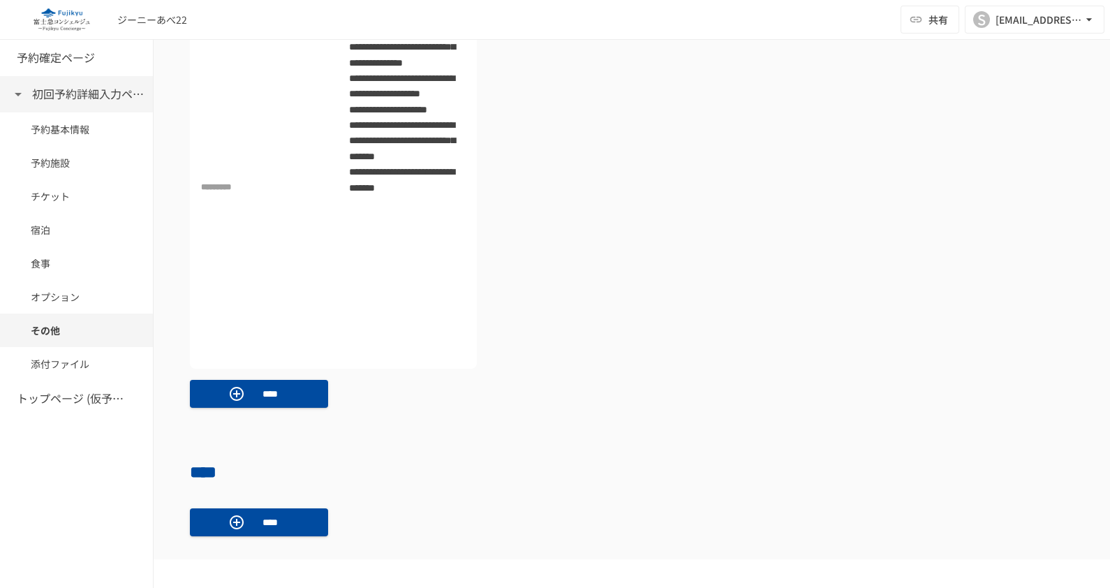
scroll to position [1951, 0]
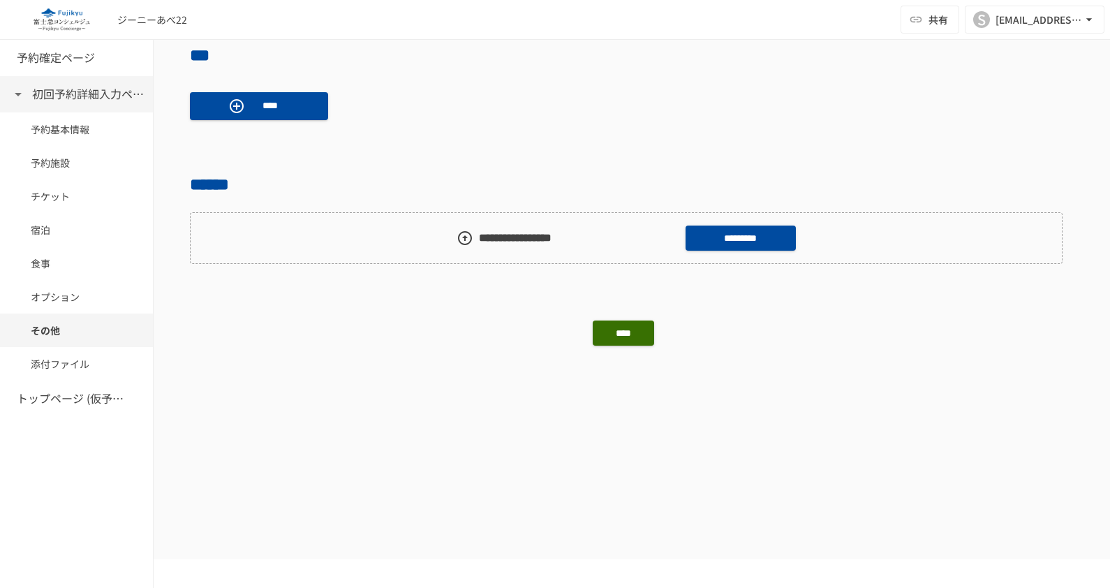
click at [10, 89] on icon at bounding box center [18, 94] width 17 height 17
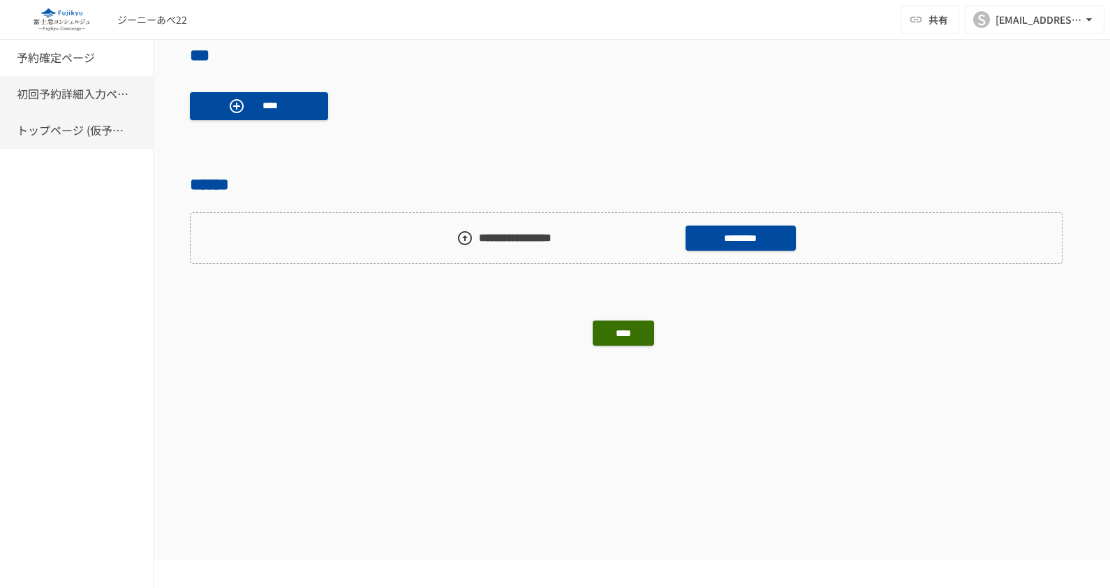
click at [53, 126] on h6 "トップページ (仮予約一覧)" at bounding box center [73, 131] width 112 height 18
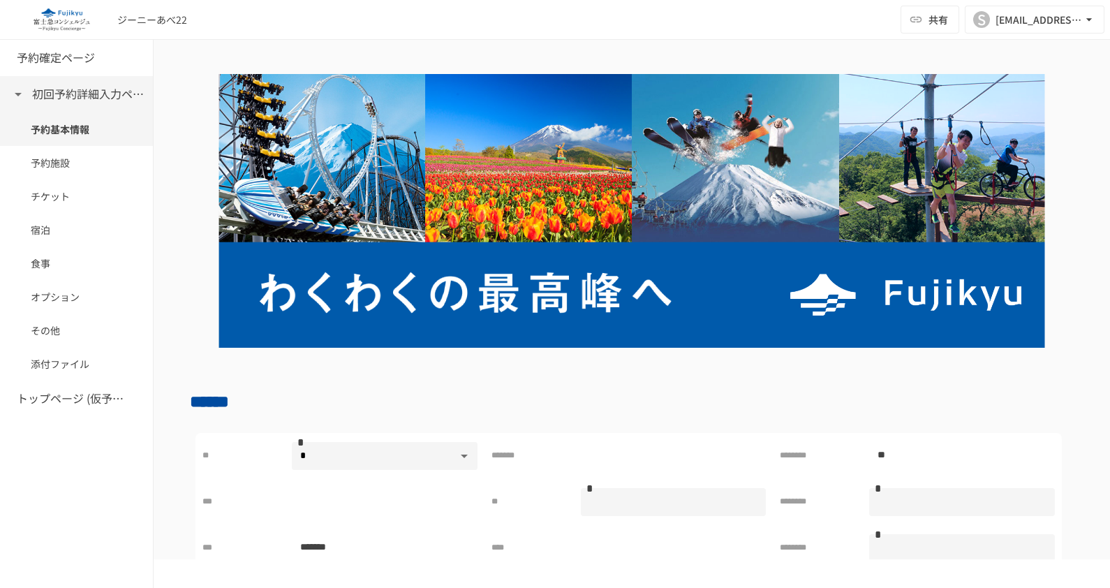
click at [10, 94] on icon at bounding box center [18, 94] width 17 height 17
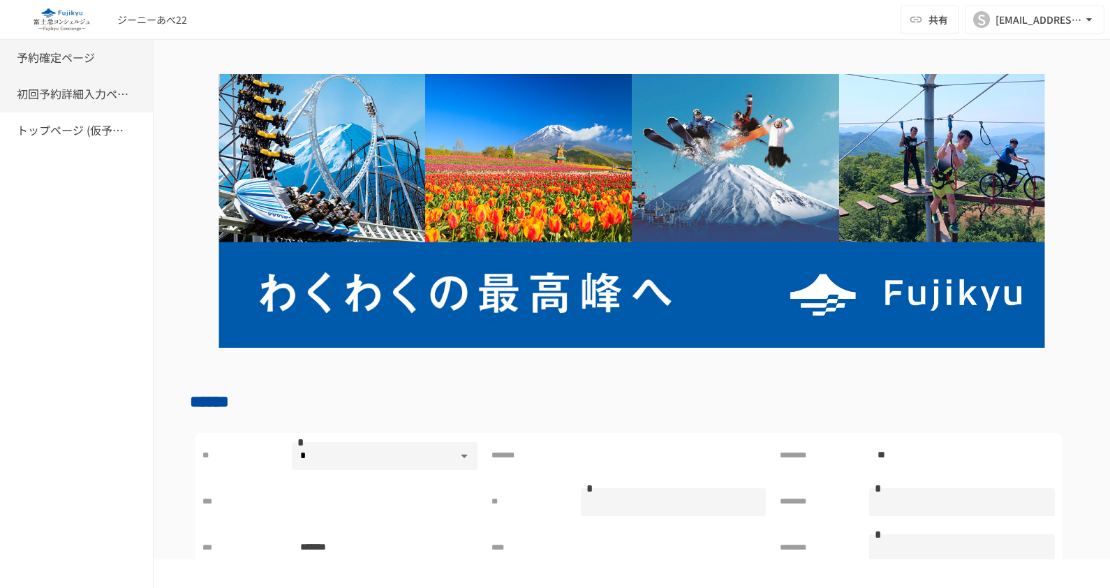
click at [45, 55] on h6 "予約確定ページ" at bounding box center [56, 58] width 78 height 18
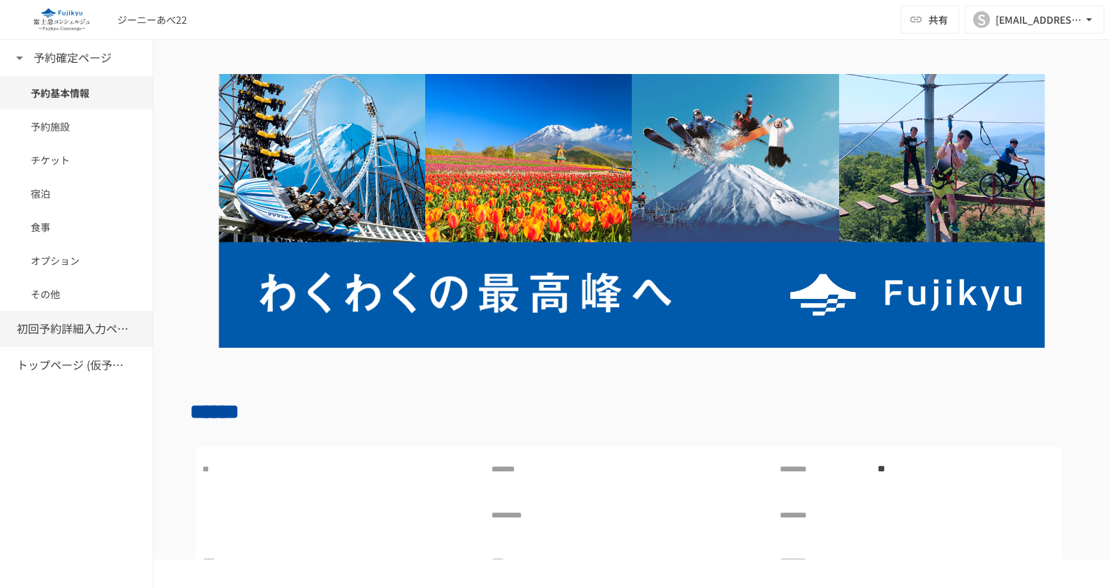
click at [56, 329] on h6 "初回予約詳細入力ページ" at bounding box center [73, 329] width 112 height 18
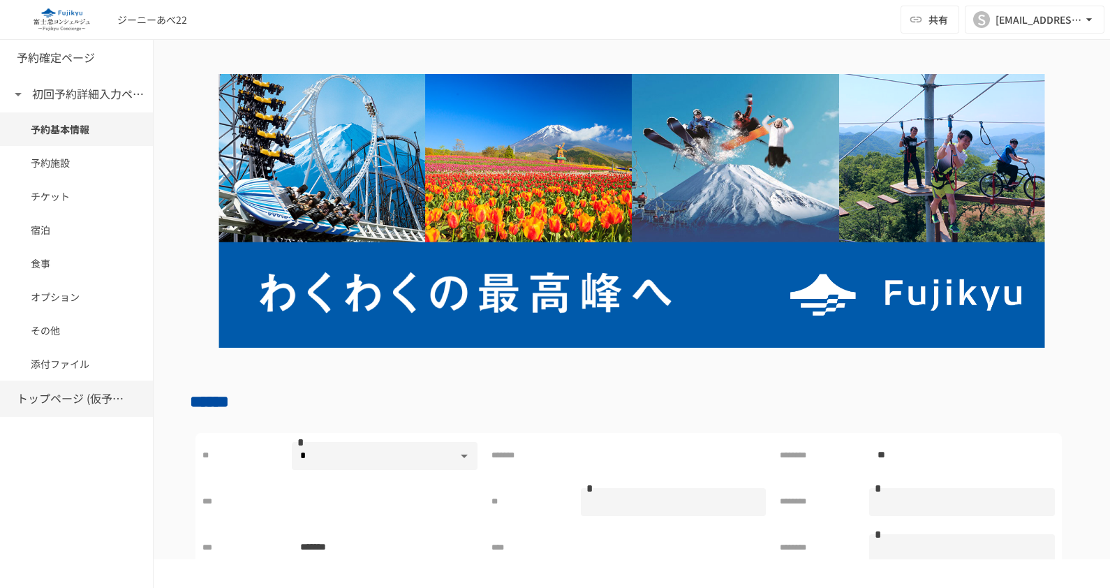
click at [46, 395] on h6 "トップページ (仮予約一覧)" at bounding box center [73, 399] width 112 height 18
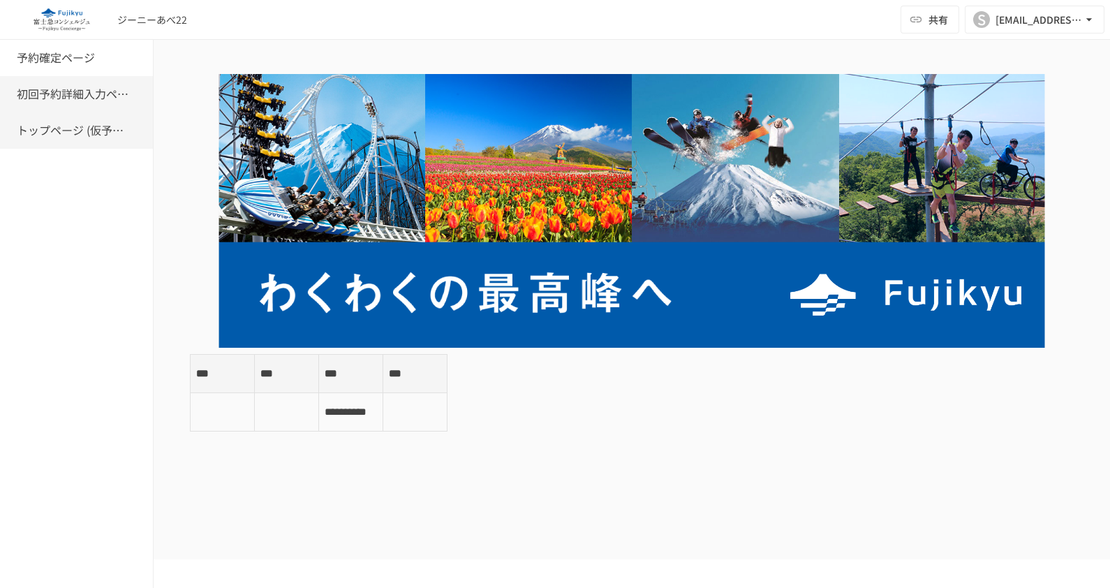
click at [89, 96] on h6 "初回予約詳細入力ページ" at bounding box center [73, 94] width 112 height 18
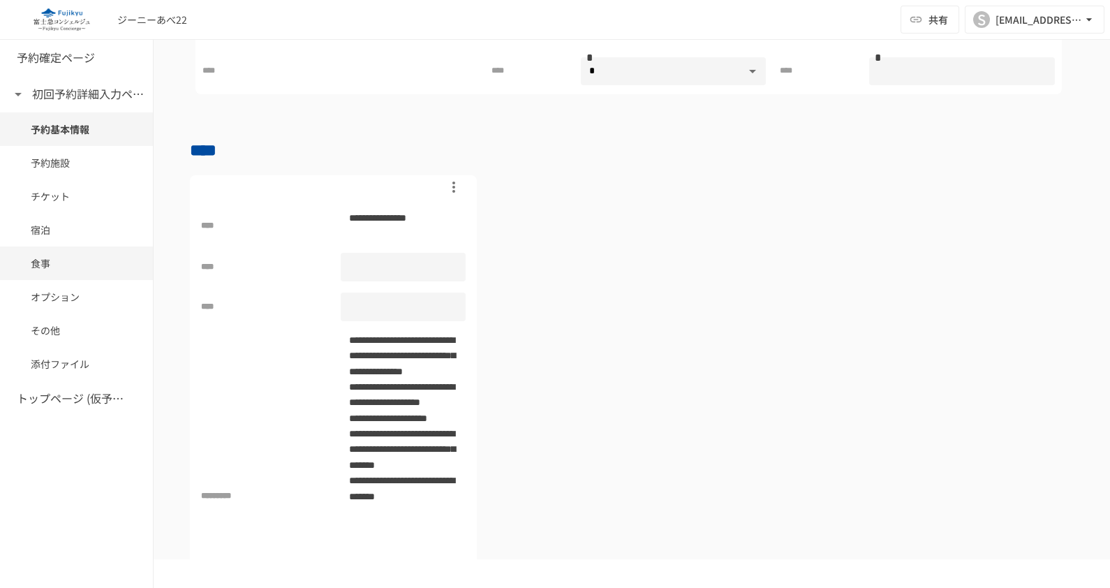
scroll to position [524, 0]
click at [43, 404] on h6 "トップページ (仮予約一覧)" at bounding box center [73, 399] width 112 height 18
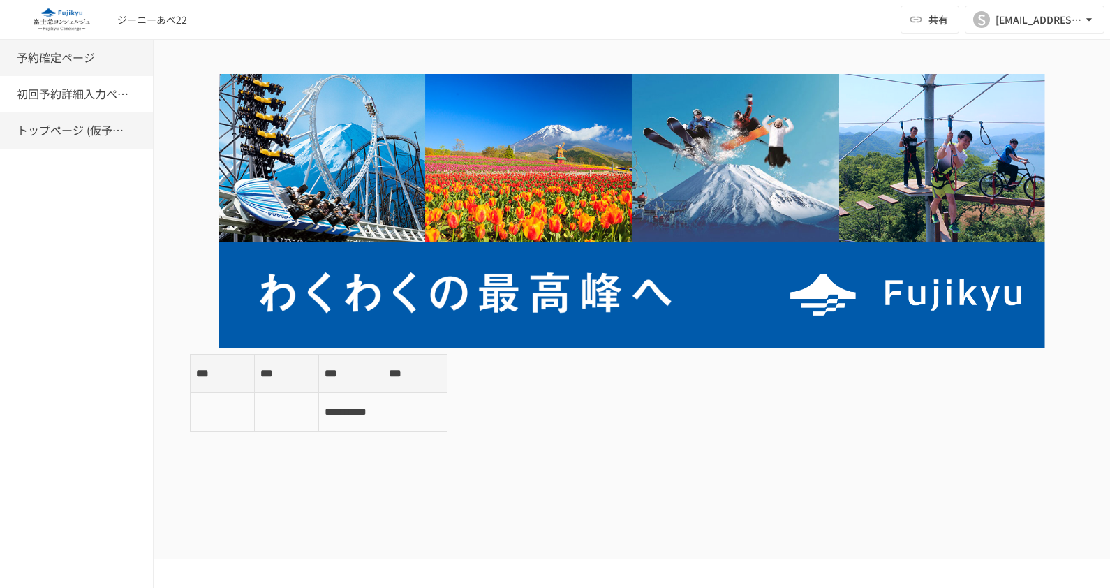
click at [80, 60] on h6 "予約確定ページ" at bounding box center [56, 58] width 78 height 18
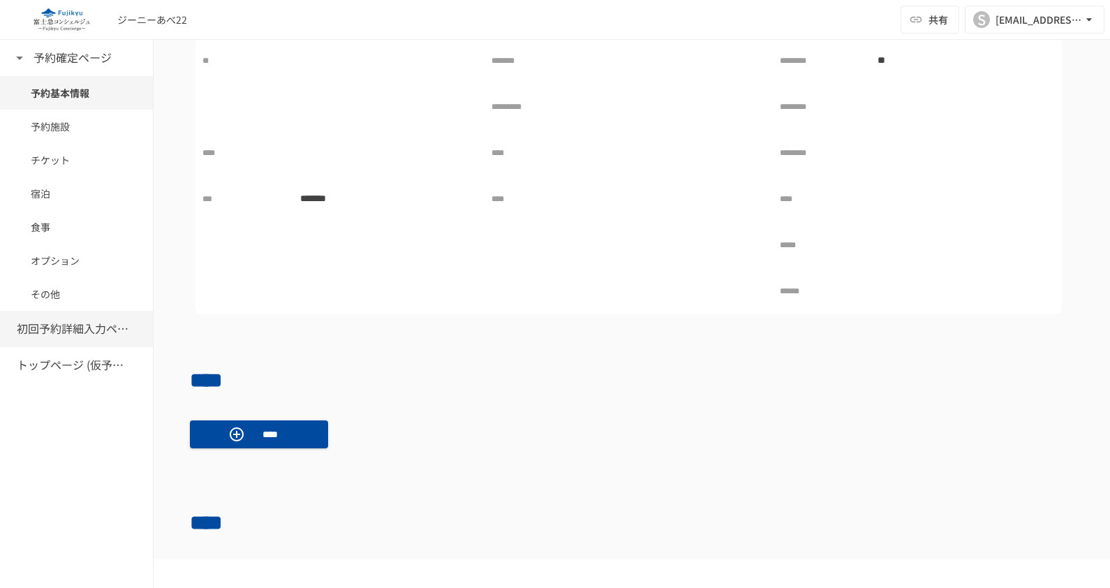
scroll to position [437, 0]
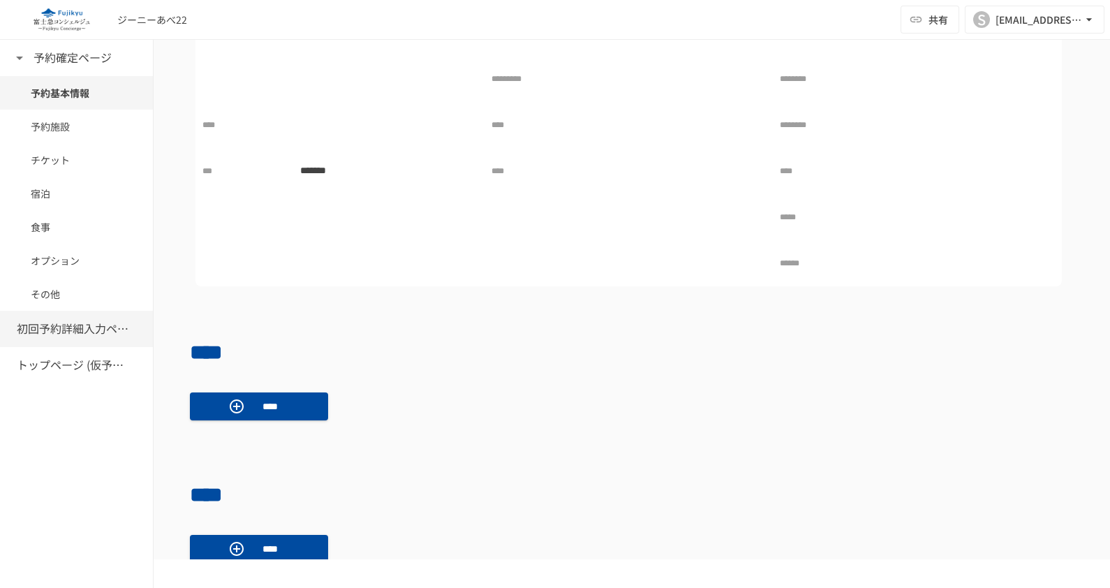
click at [82, 328] on h6 "初回予約詳細入力ページ" at bounding box center [73, 329] width 112 height 18
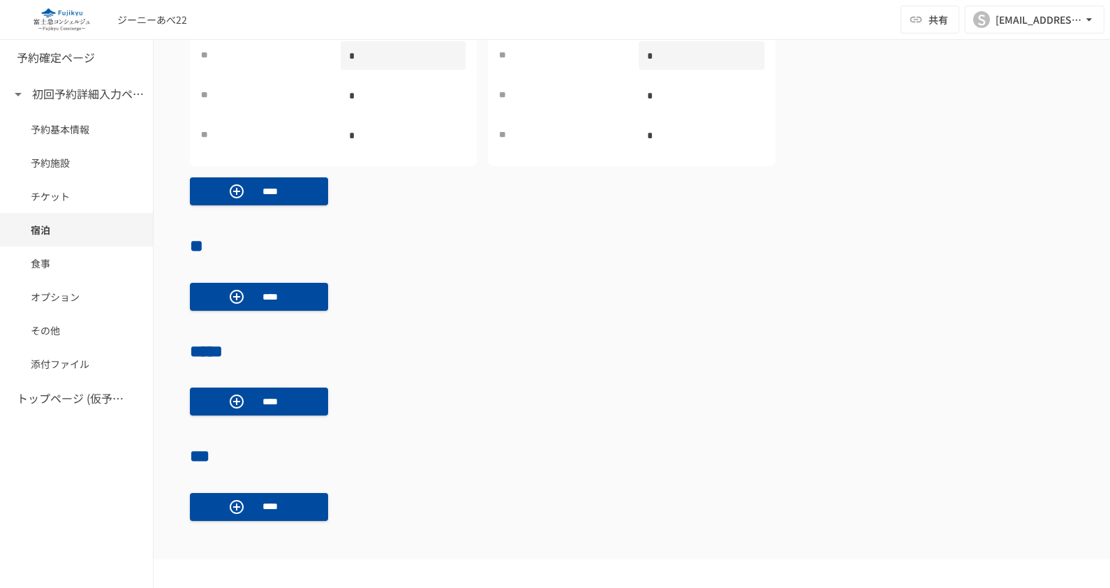
scroll to position [1375, 0]
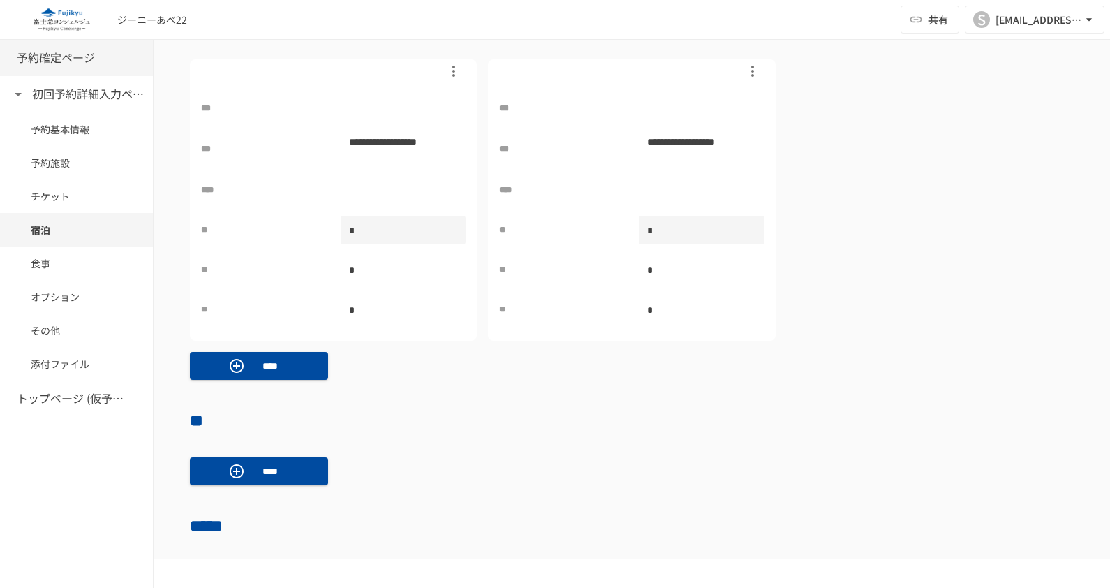
click at [62, 59] on h6 "予約確定ページ" at bounding box center [56, 58] width 78 height 18
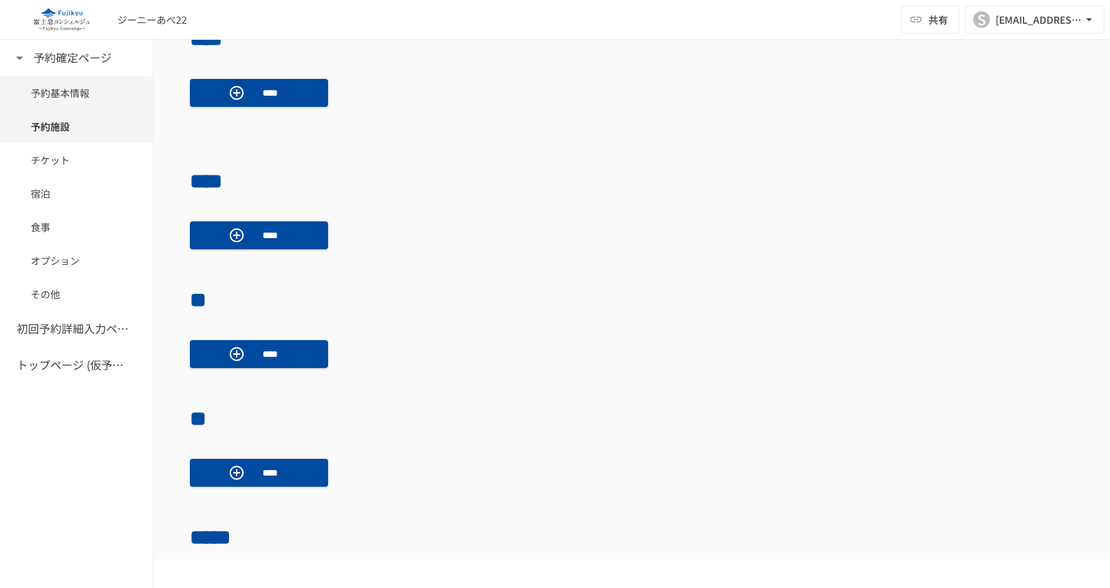
scroll to position [786, 0]
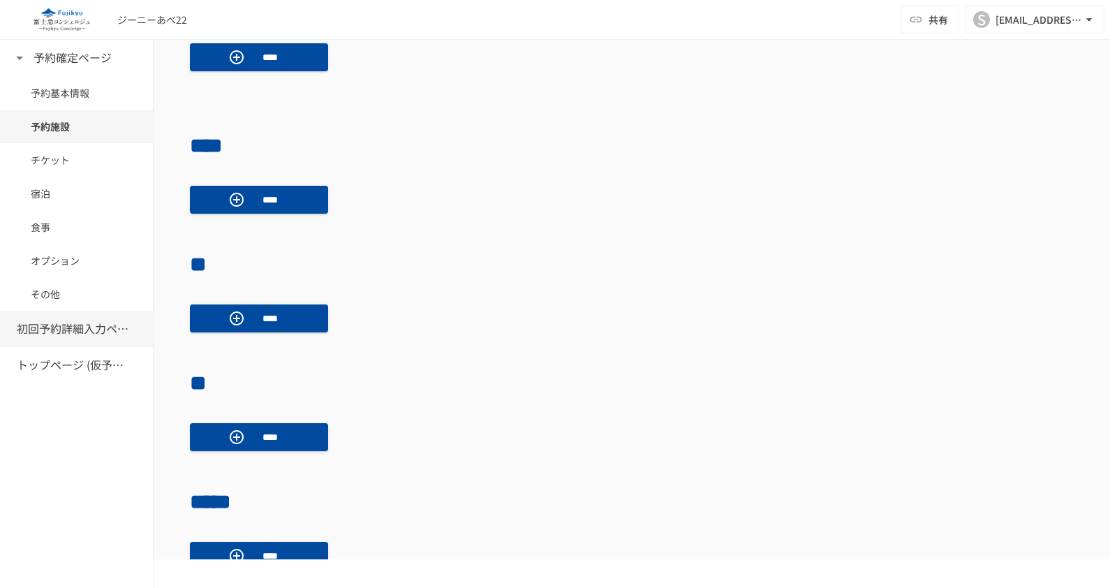
click at [47, 328] on h6 "初回予約詳細入力ページ" at bounding box center [73, 329] width 112 height 18
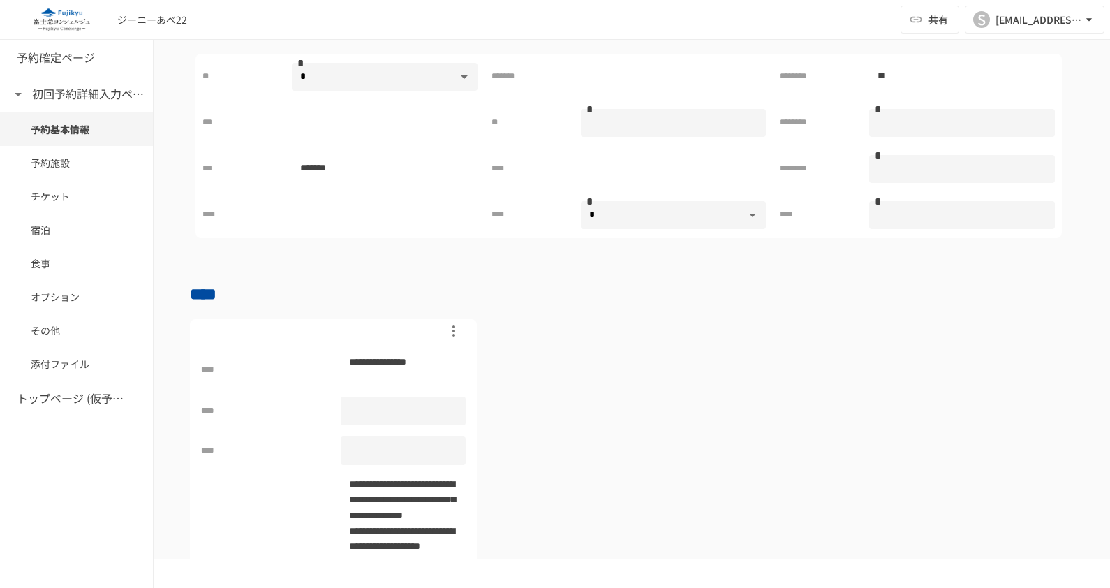
scroll to position [205, 0]
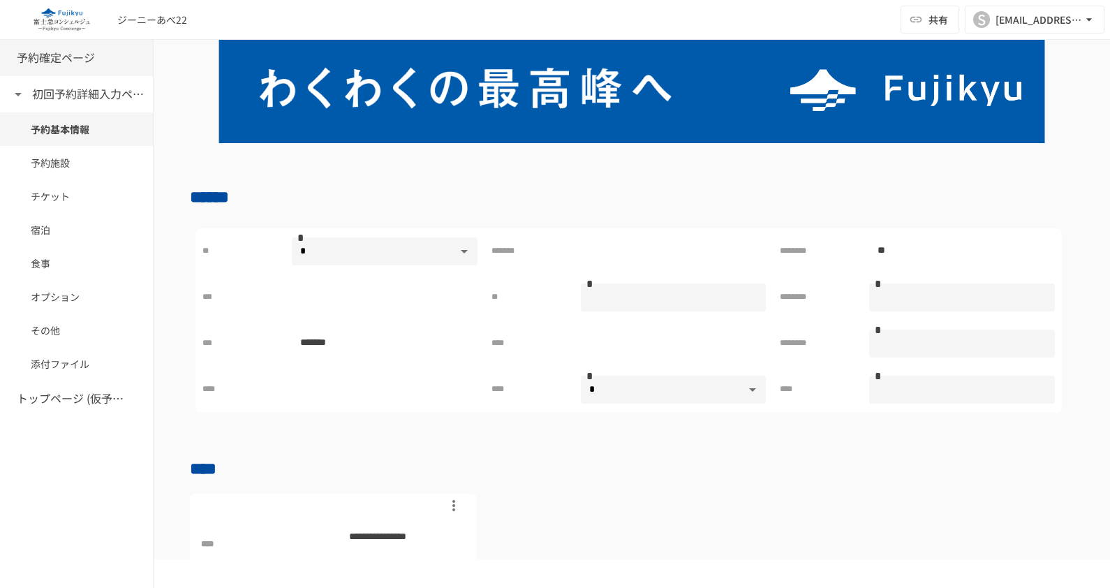
click at [59, 49] on h6 "予約確定ページ" at bounding box center [56, 58] width 78 height 18
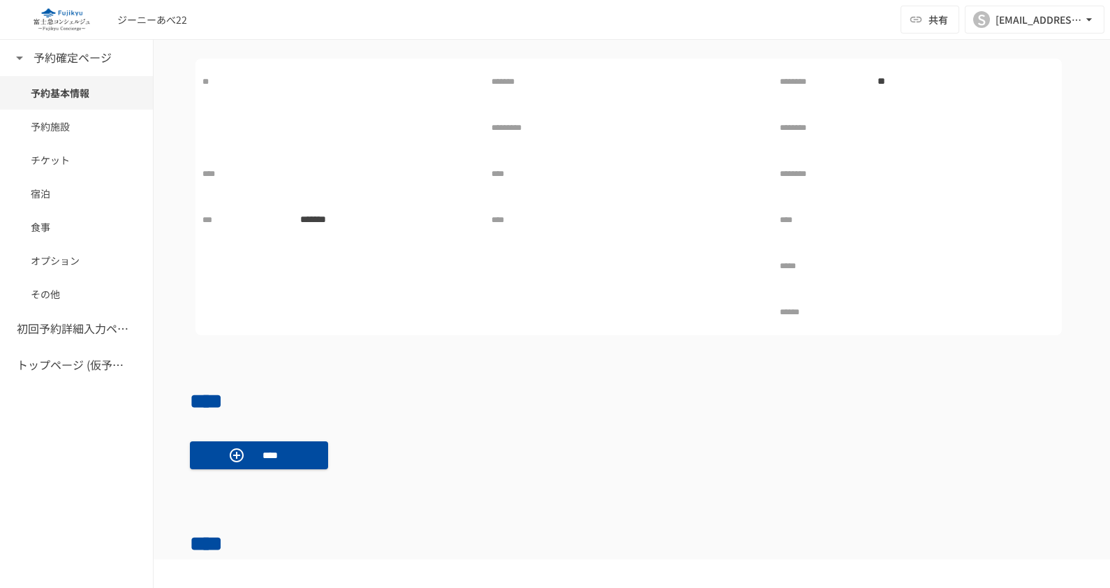
scroll to position [243, 0]
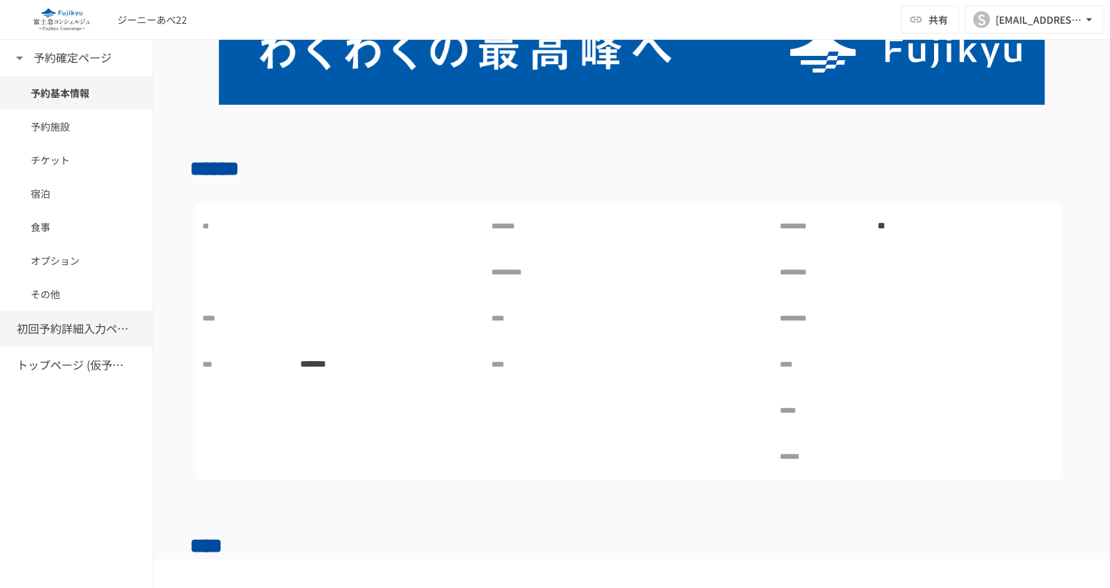
click at [73, 328] on h6 "初回予約詳細入力ページ" at bounding box center [73, 329] width 112 height 18
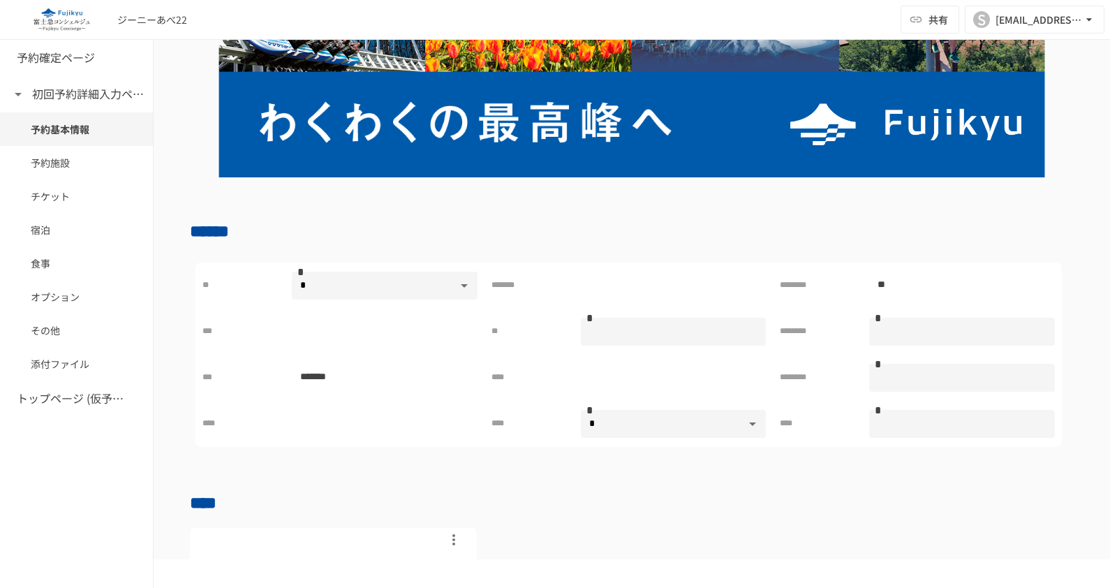
scroll to position [155, 0]
